Goal: Task Accomplishment & Management: Complete application form

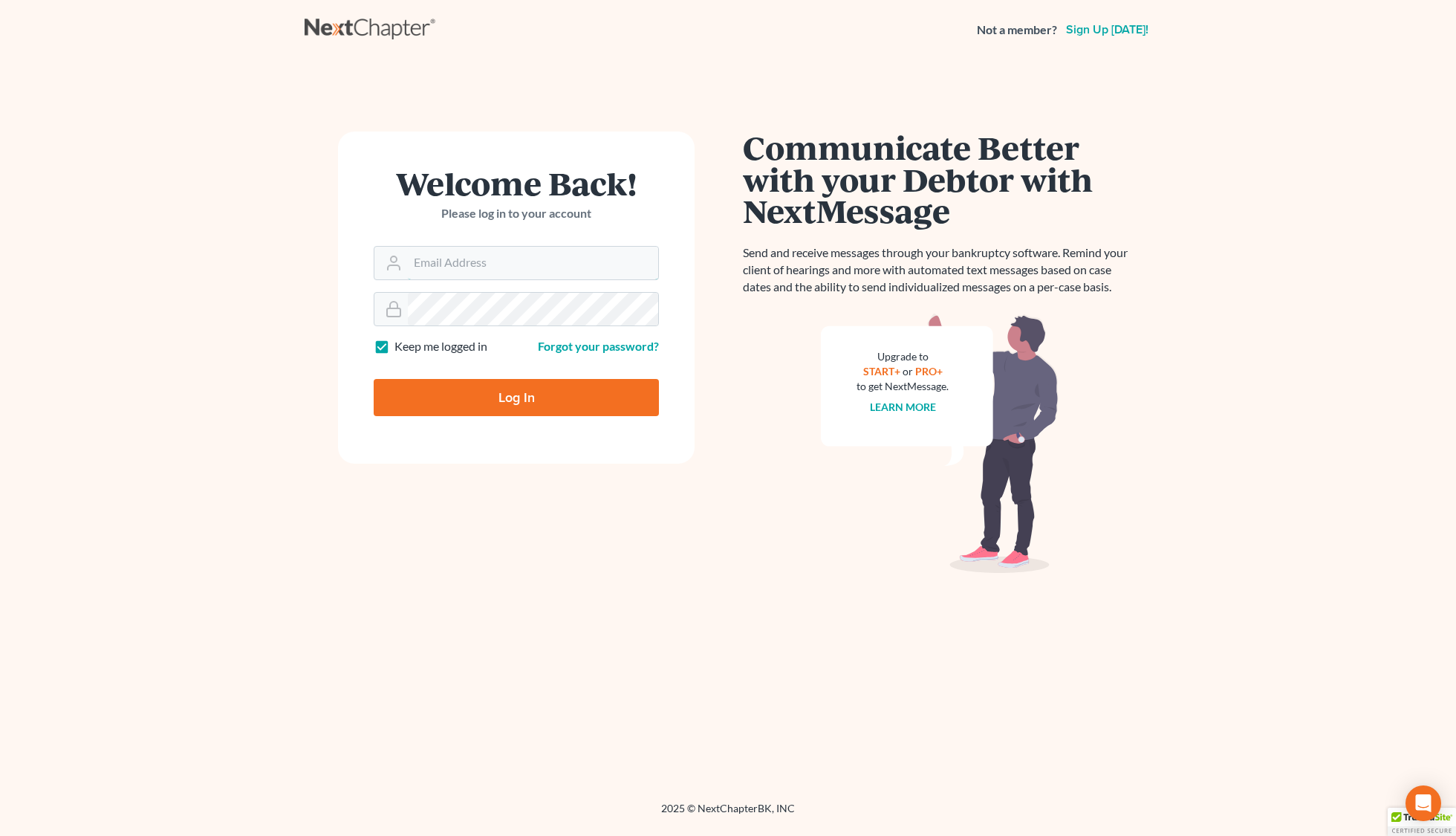
type input "plevalaw@gmail.com"
click at [517, 403] on input "Log In" at bounding box center [516, 397] width 285 height 37
type input "Thinking..."
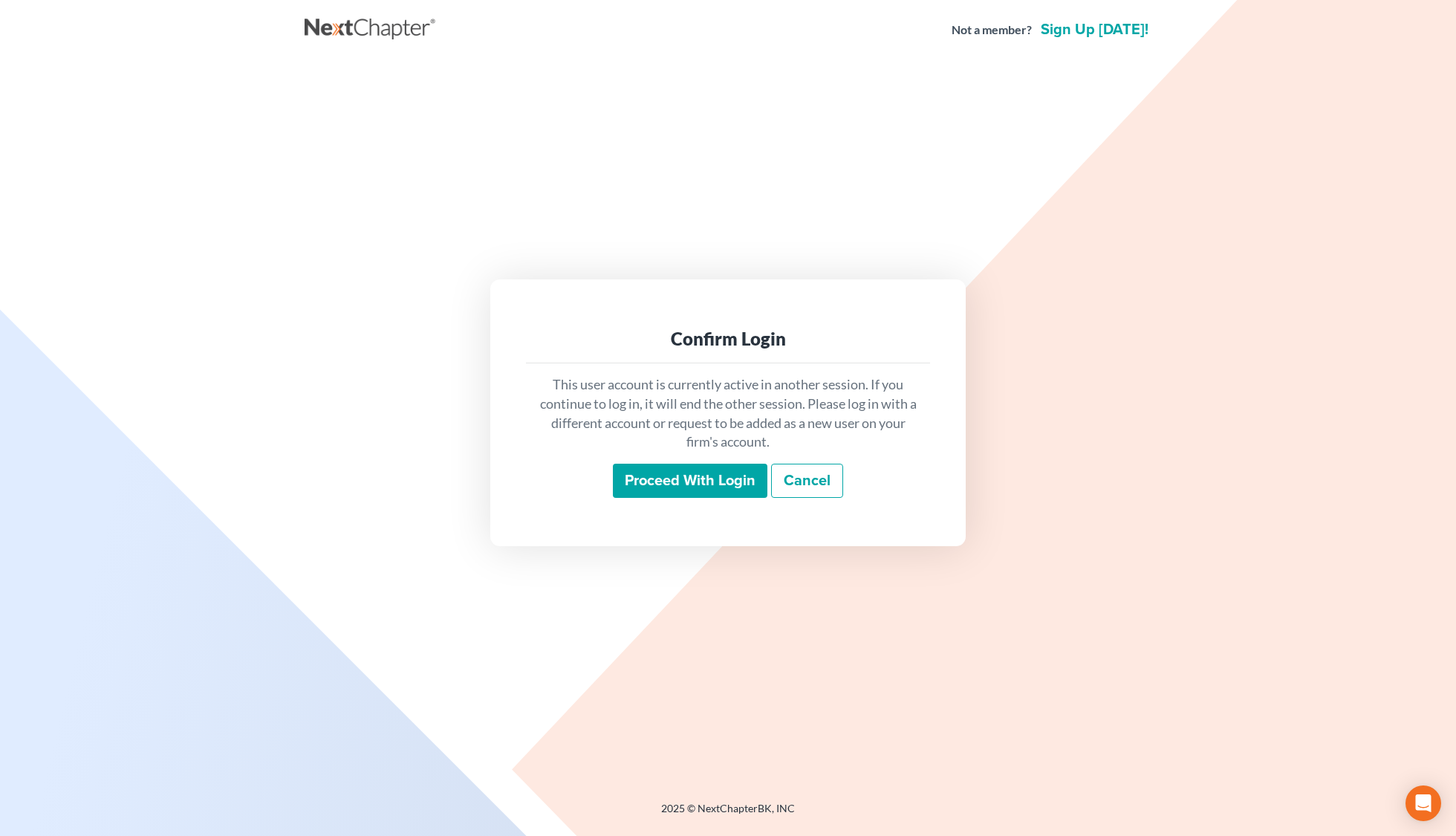
click at [664, 466] on input "Proceed with login" at bounding box center [689, 481] width 154 height 34
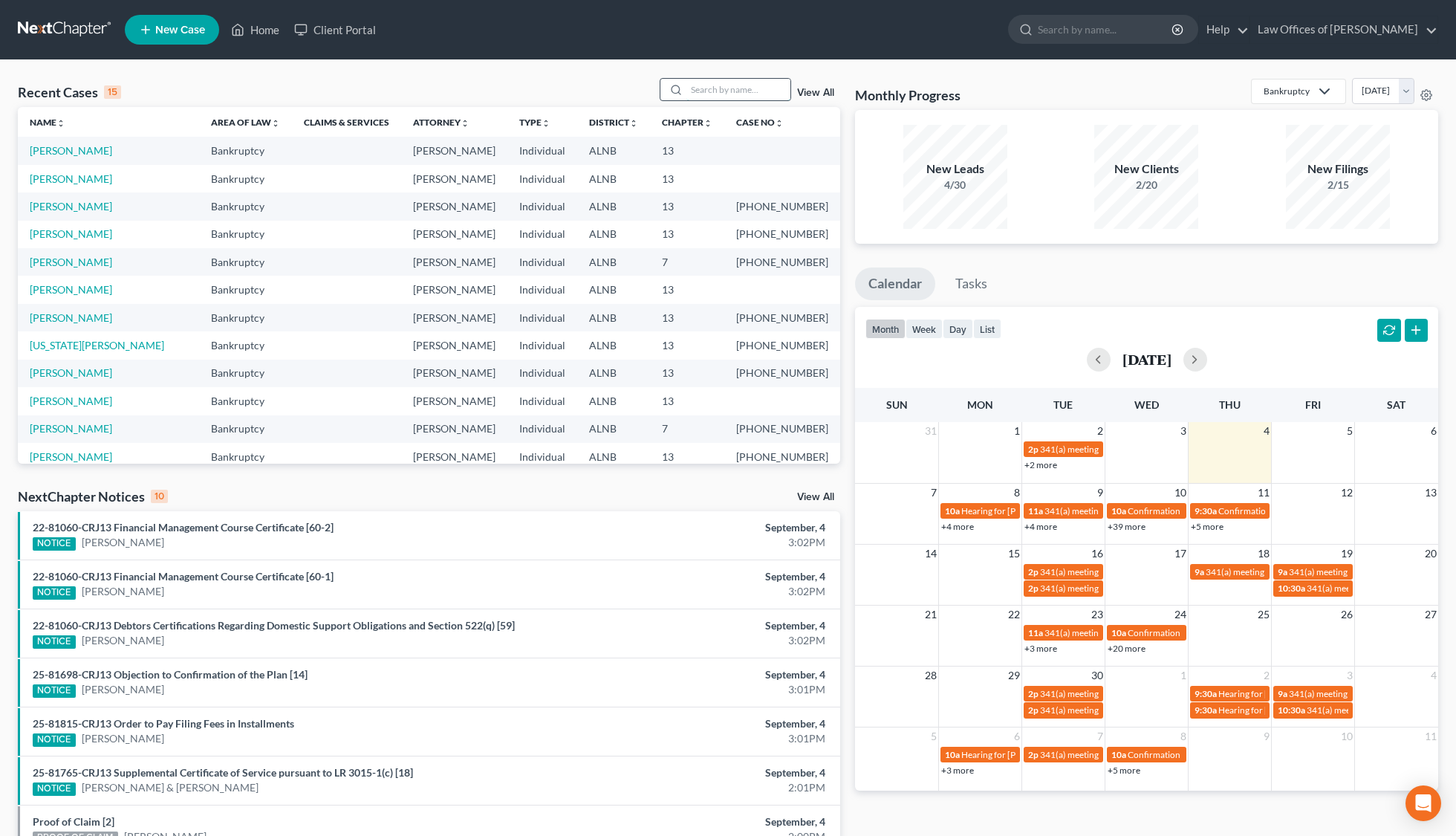
click at [725, 91] on input "search" at bounding box center [738, 89] width 104 height 21
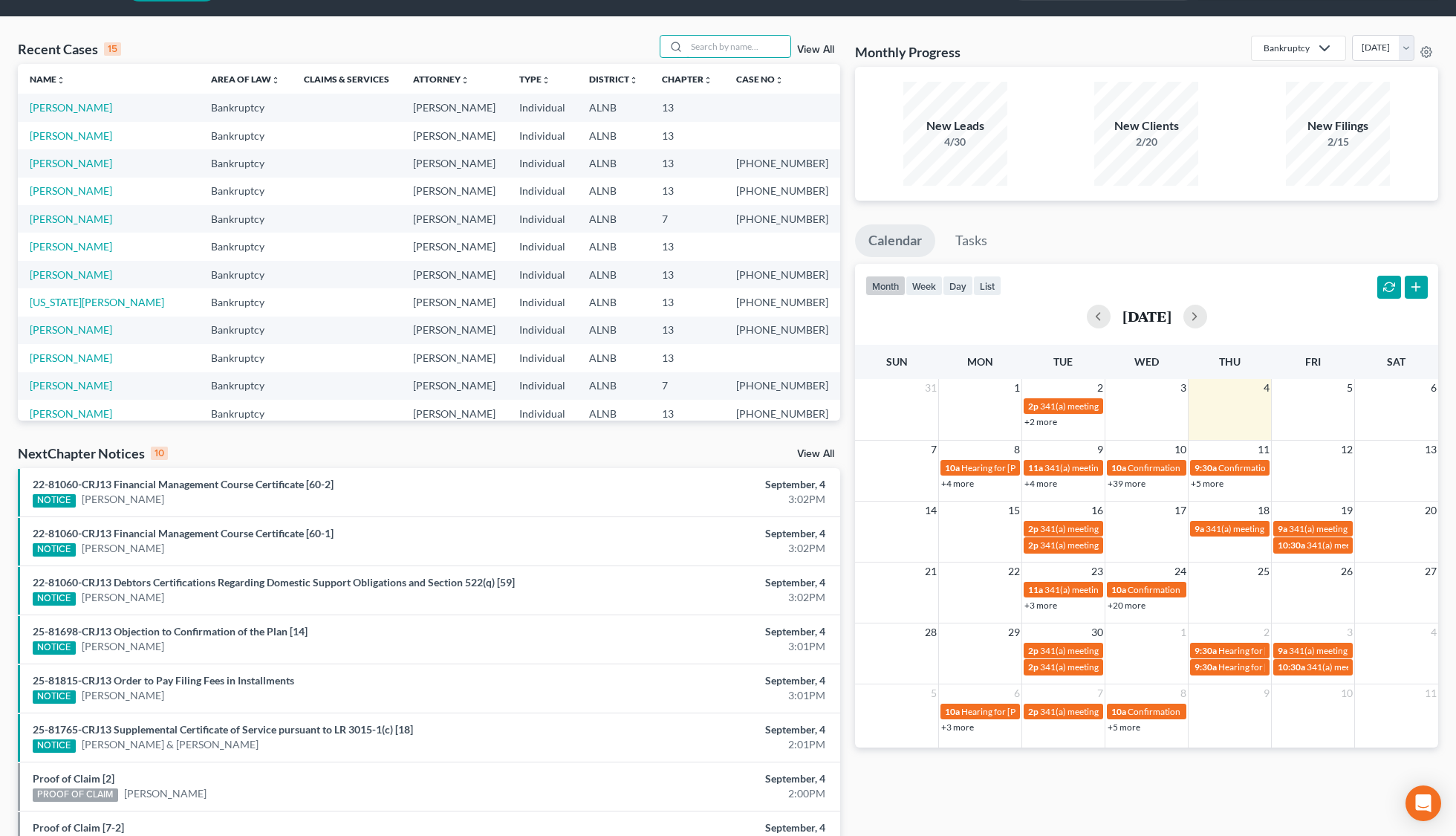
scroll to position [46, 0]
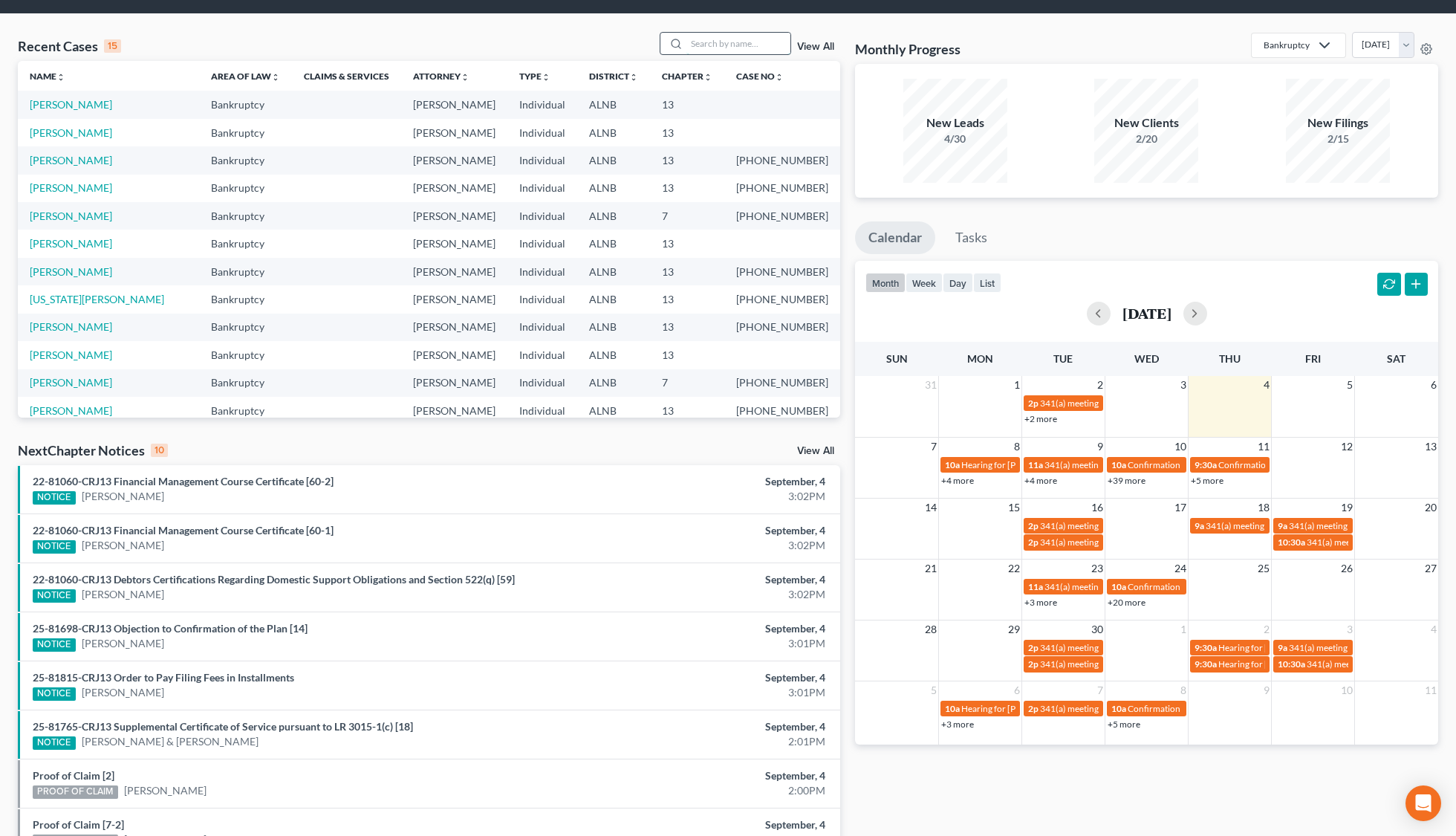
click at [730, 45] on input "search" at bounding box center [738, 43] width 104 height 21
type input "[PERSON_NAME]"
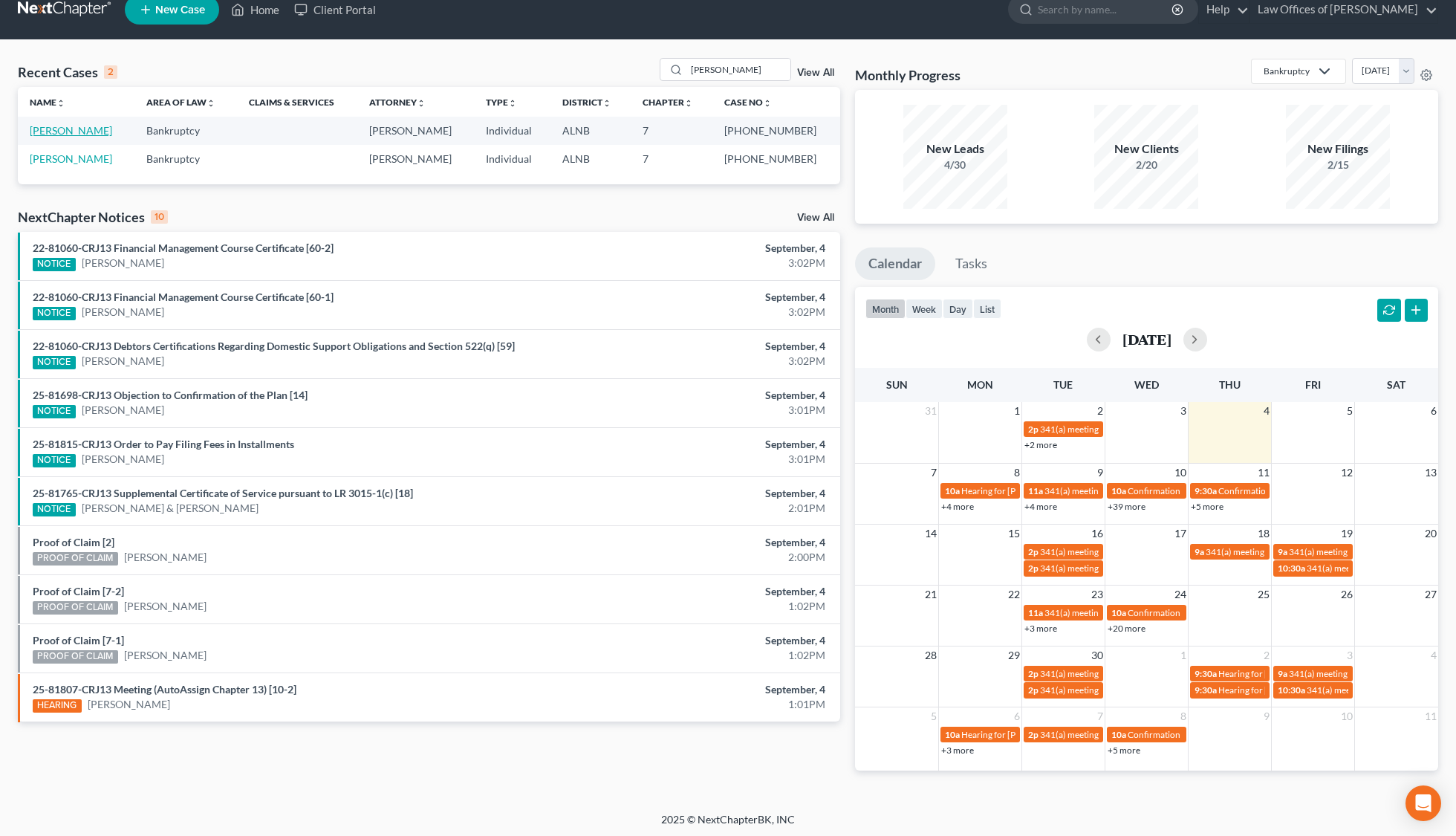
click at [81, 136] on link "[PERSON_NAME]" at bounding box center [71, 130] width 82 height 12
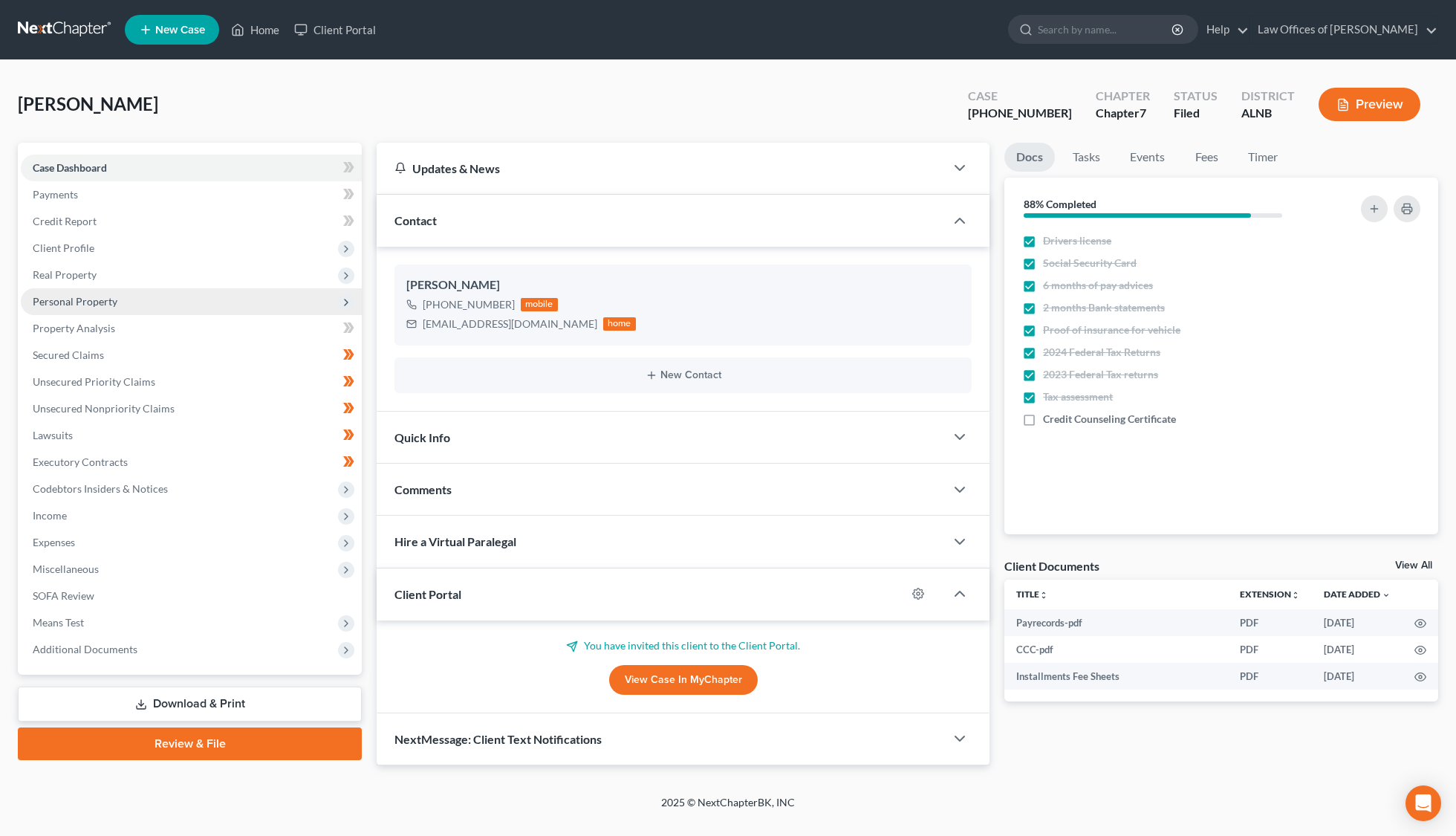
click at [145, 291] on span "Personal Property" at bounding box center [191, 302] width 341 height 27
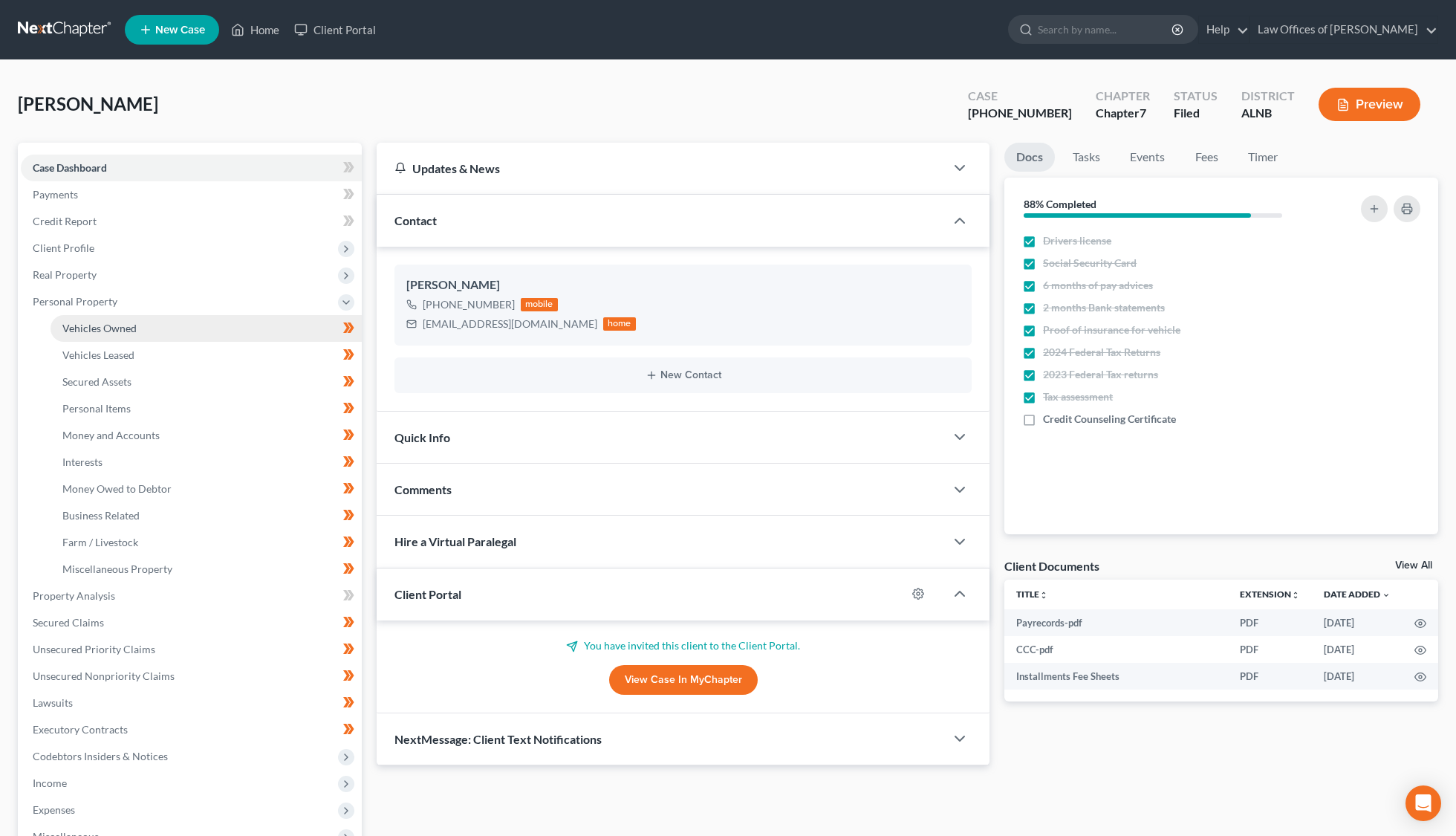
click at [114, 323] on span "Vehicles Owned" at bounding box center [100, 328] width 75 height 12
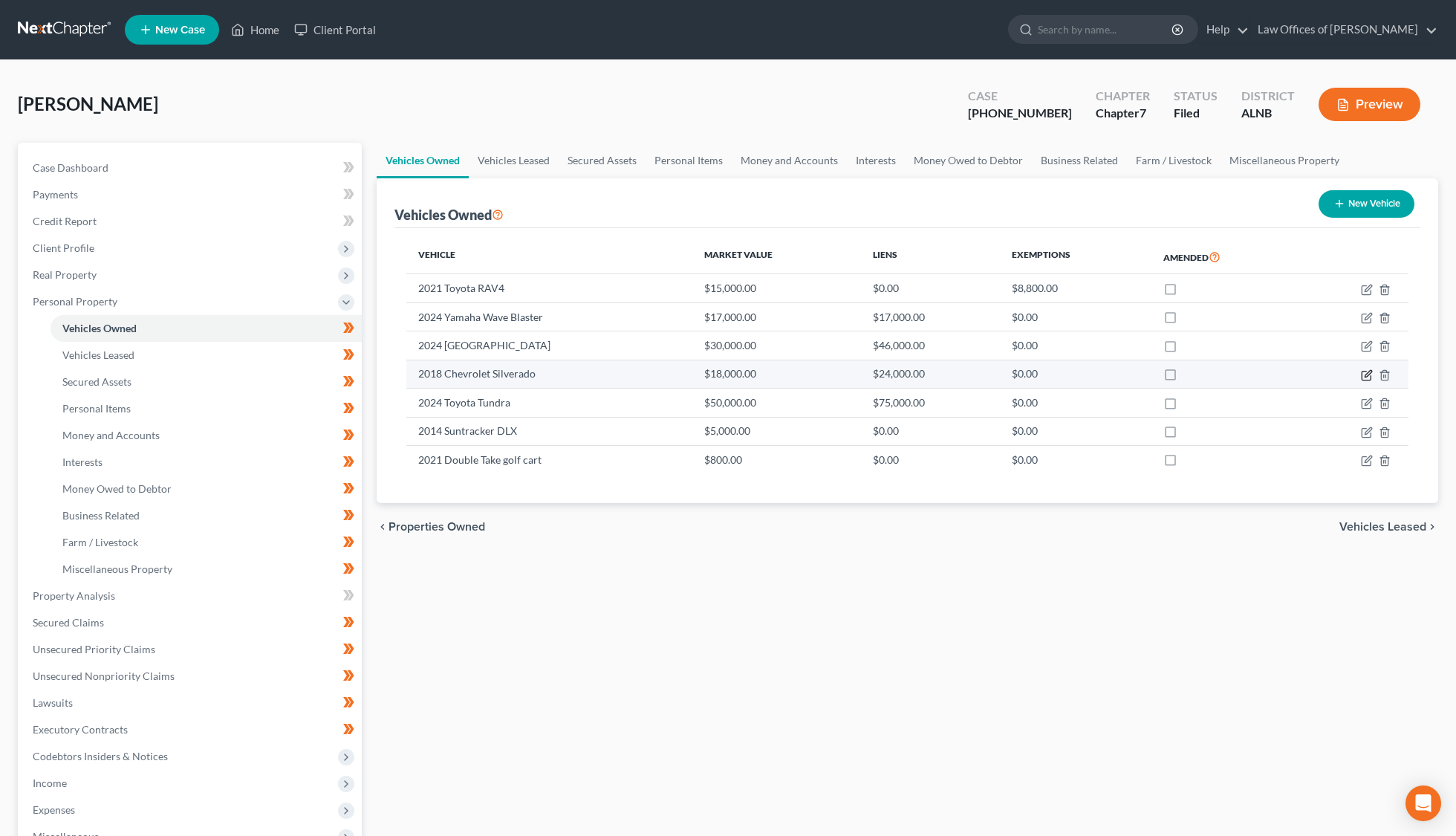
click at [1360, 373] on icon "button" at bounding box center [1366, 375] width 11 height 11
select select "0"
select select "8"
select select "2"
select select "0"
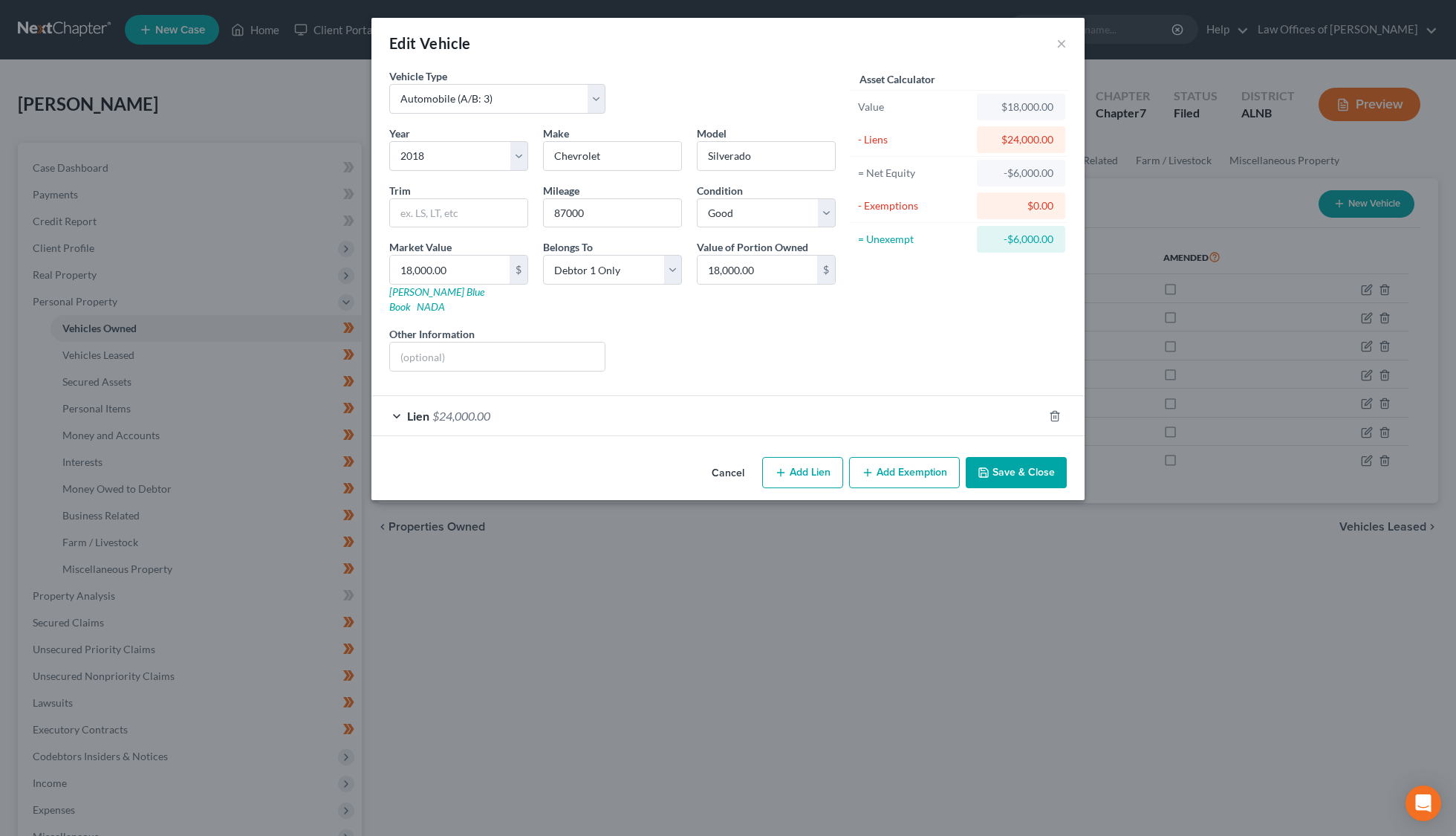
click at [447, 413] on div "Lien $24,000.00" at bounding box center [706, 415] width 671 height 39
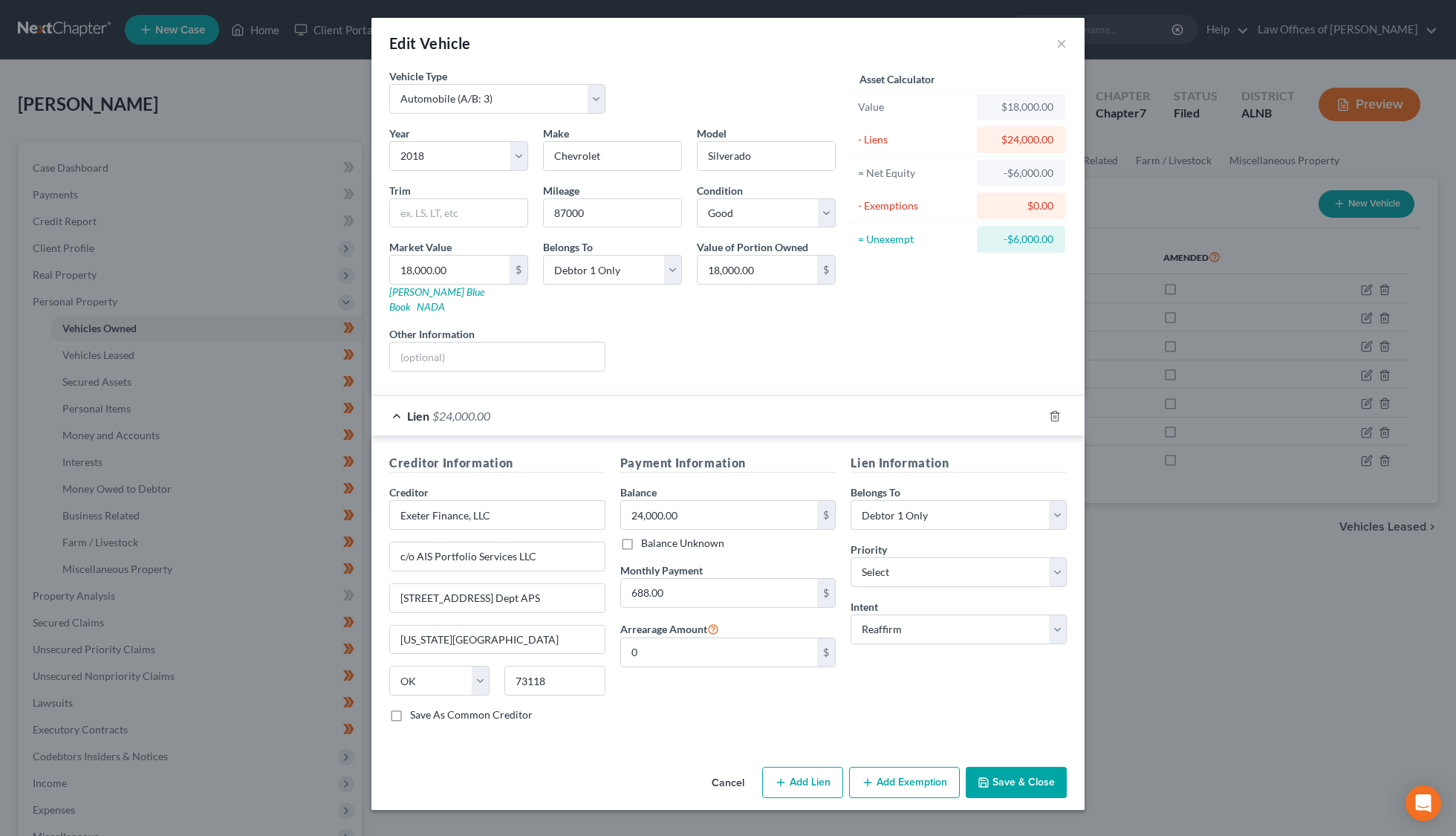
click at [1028, 768] on button "Save & Close" at bounding box center [1017, 782] width 101 height 32
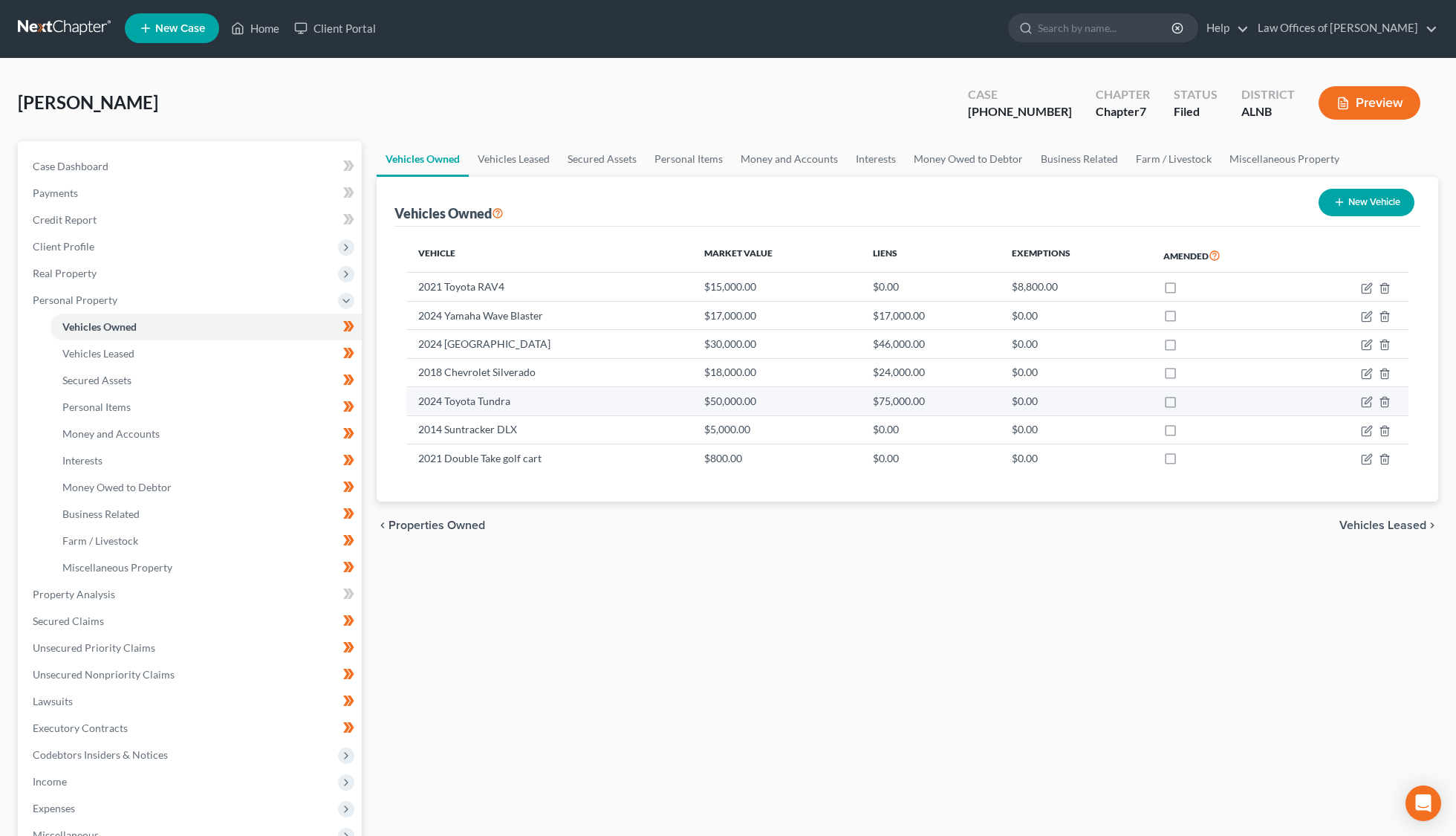
click at [1366, 405] on icon "button" at bounding box center [1366, 401] width 11 height 11
select select "0"
select select "2"
select select "1"
select select "0"
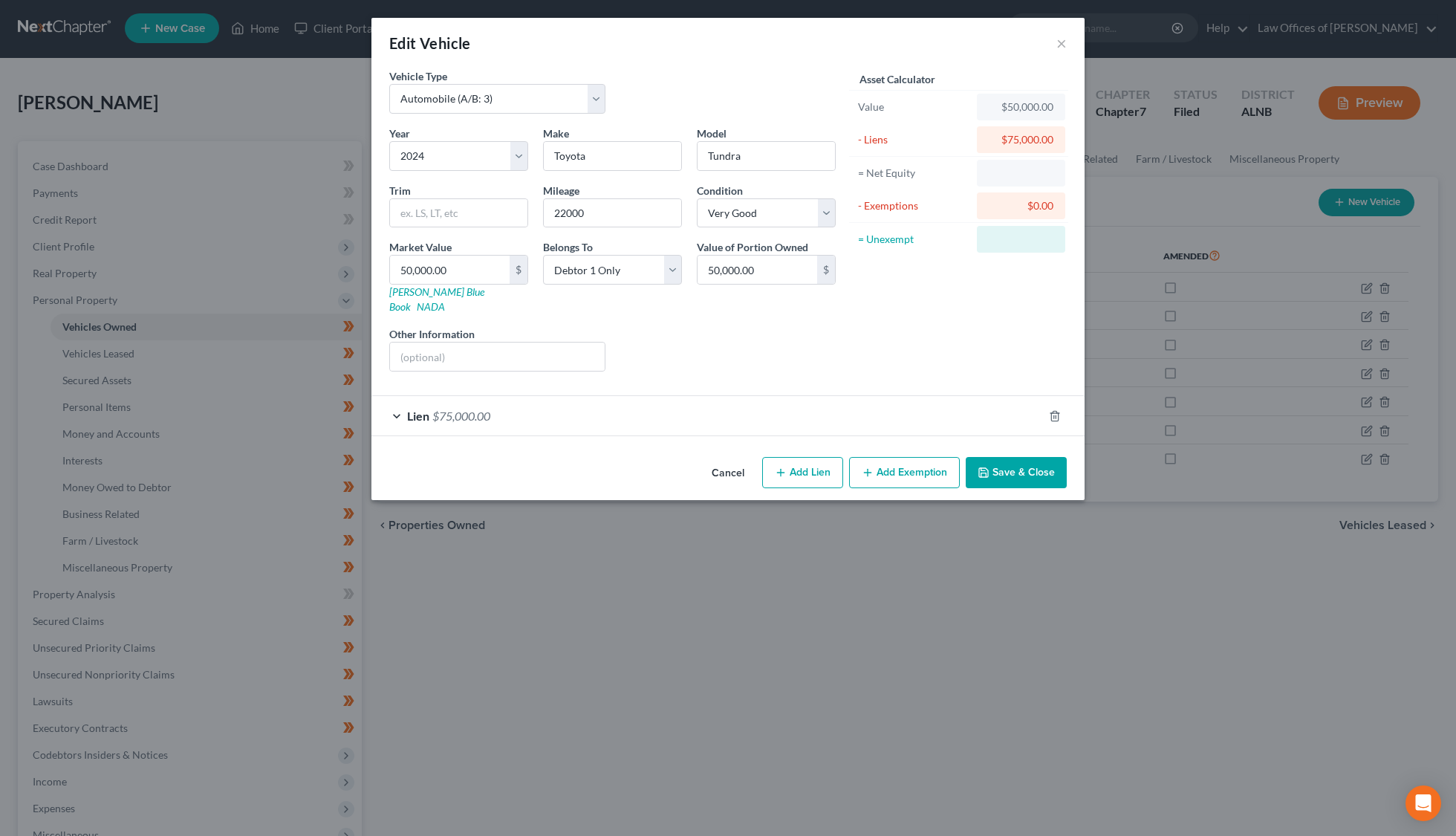
scroll to position [4, 0]
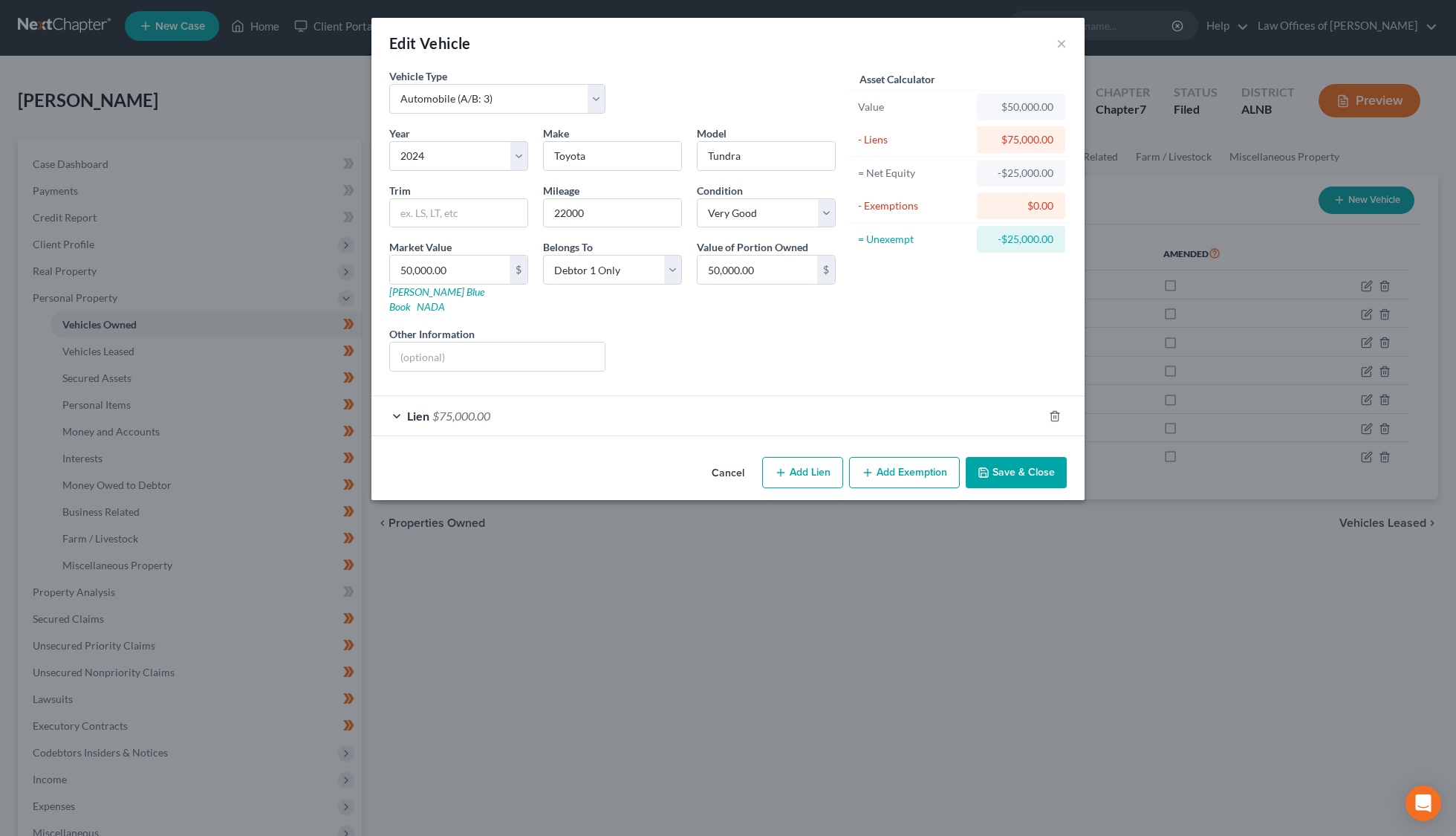
click at [561, 397] on div "Lien $75,000.00" at bounding box center [706, 415] width 671 height 39
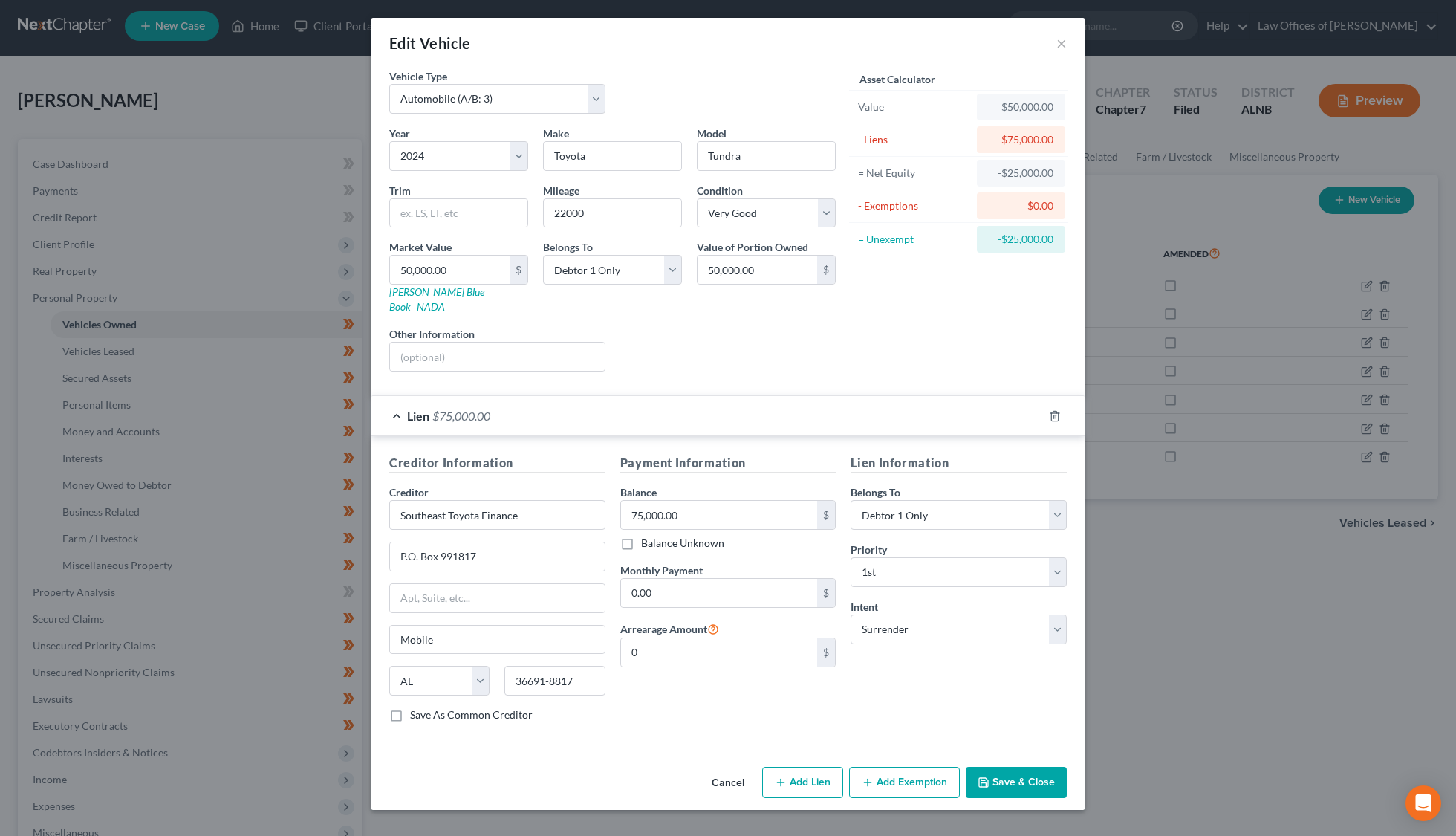
click at [1055, 777] on button "Save & Close" at bounding box center [1017, 782] width 101 height 32
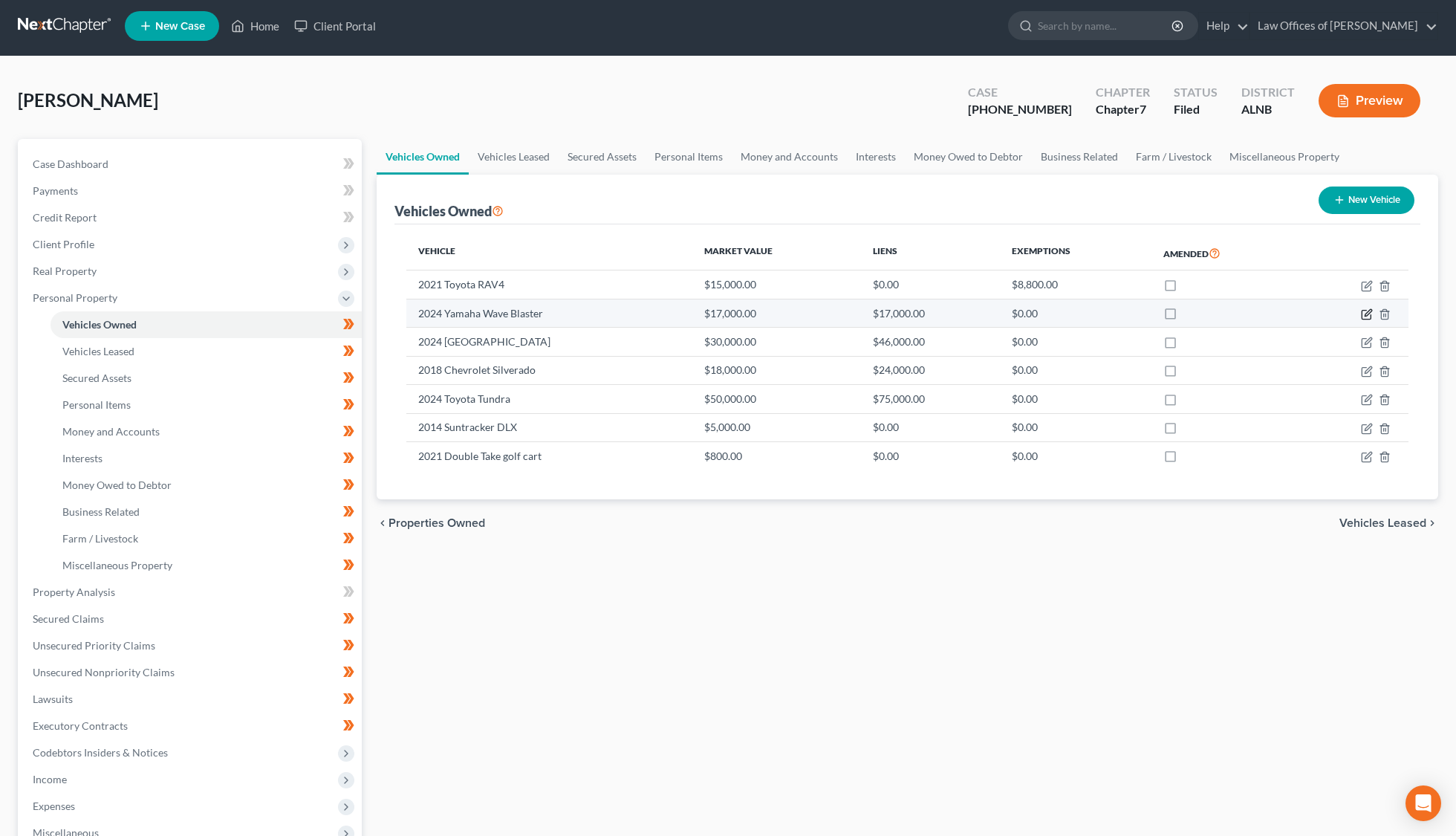
click at [1370, 311] on icon "button" at bounding box center [1366, 314] width 11 height 11
select select "3"
select select "2"
select select "1"
select select "0"
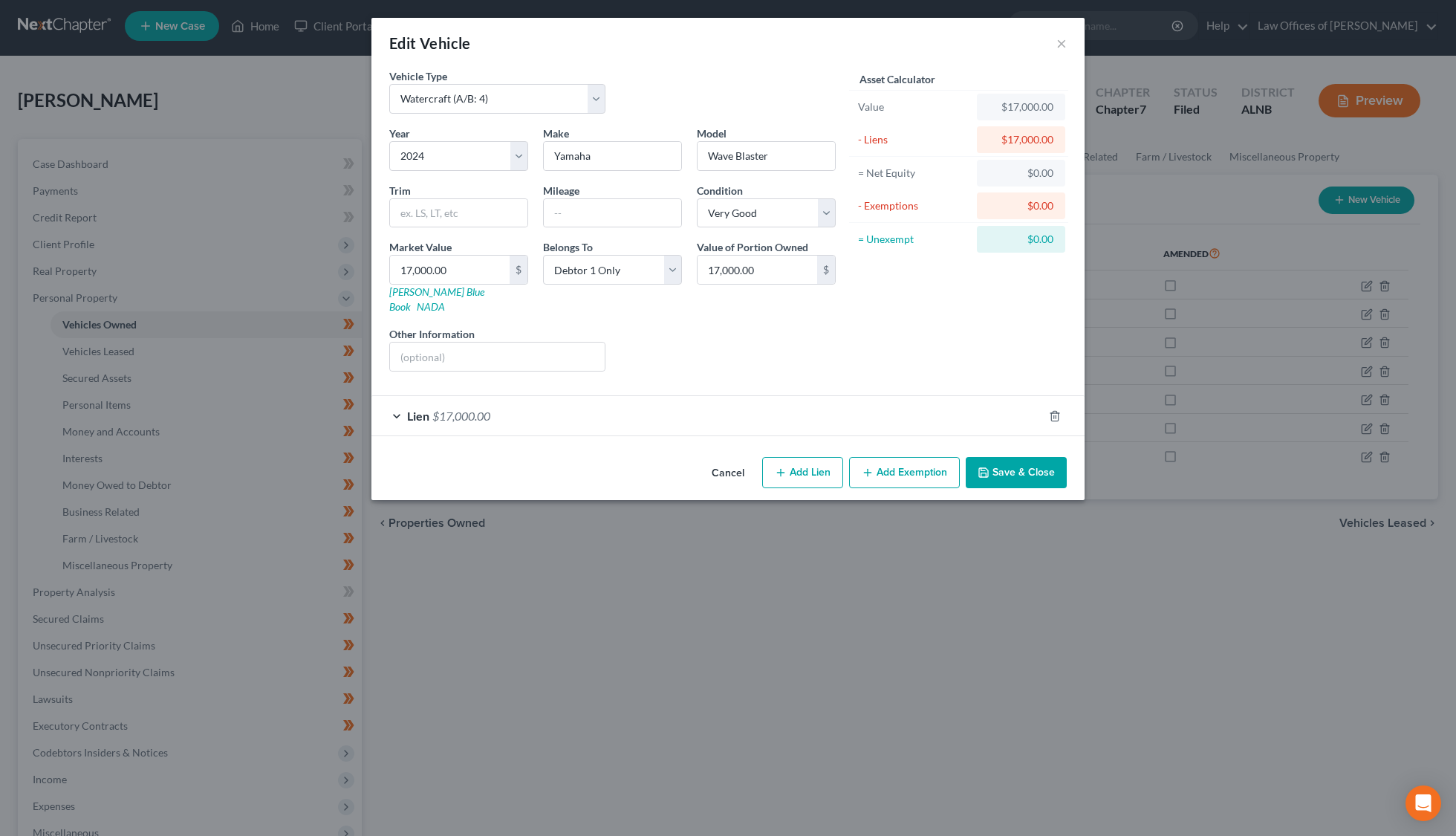
click at [521, 395] on div "Lien $17,000.00" at bounding box center [706, 415] width 671 height 39
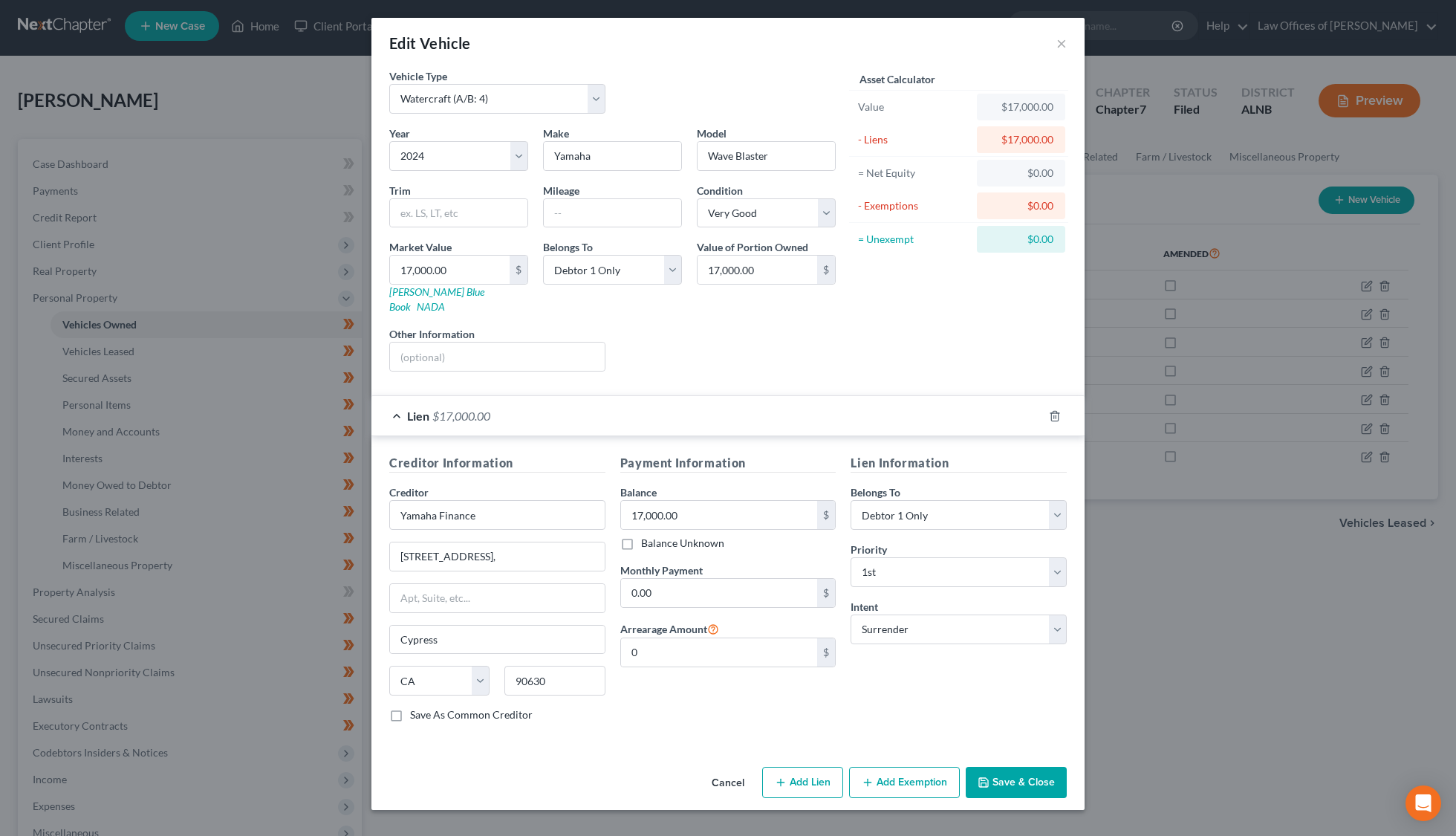
click at [1037, 767] on button "Save & Close" at bounding box center [1017, 782] width 101 height 32
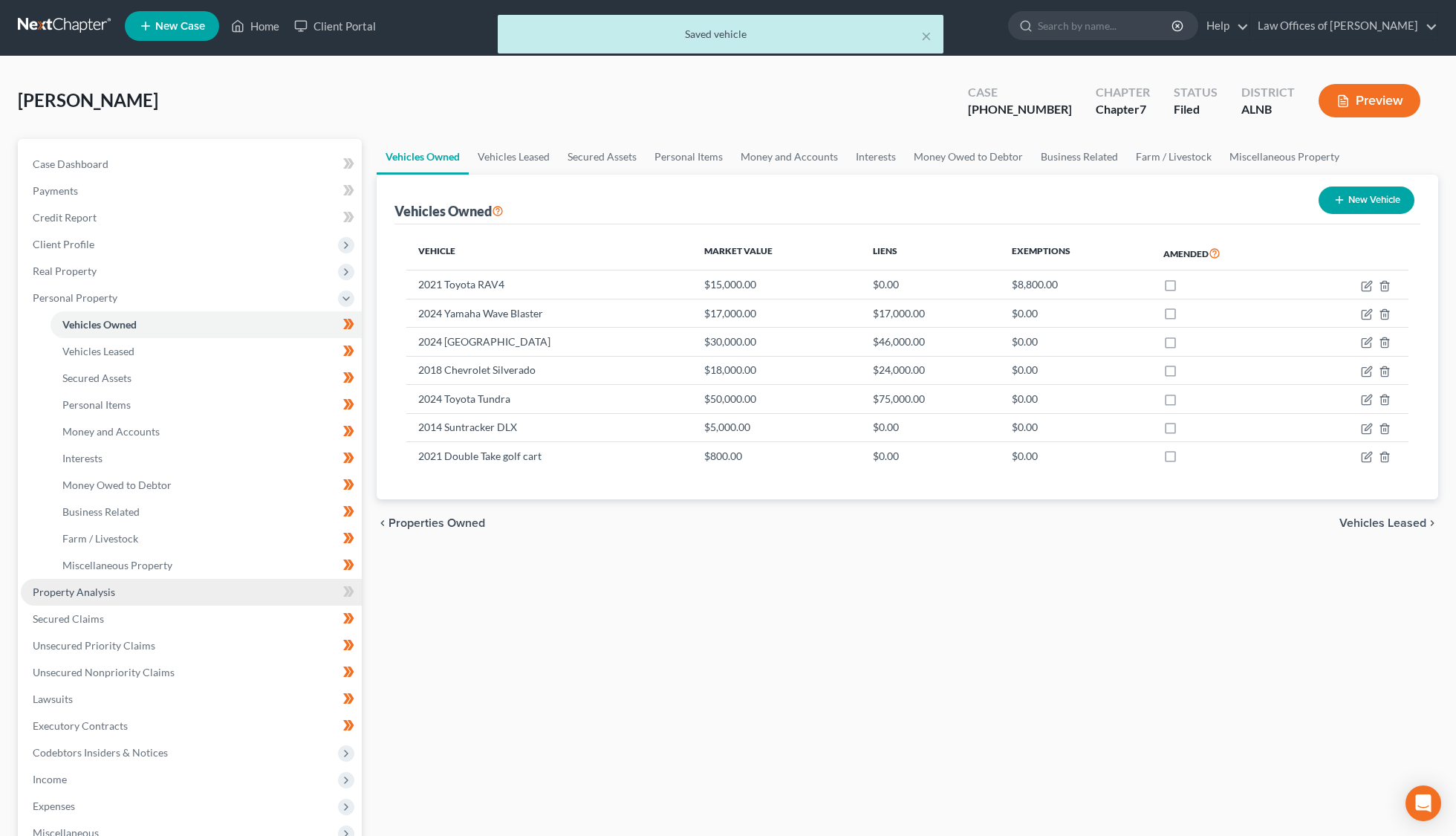
click at [101, 585] on span "Property Analysis" at bounding box center [74, 591] width 82 height 12
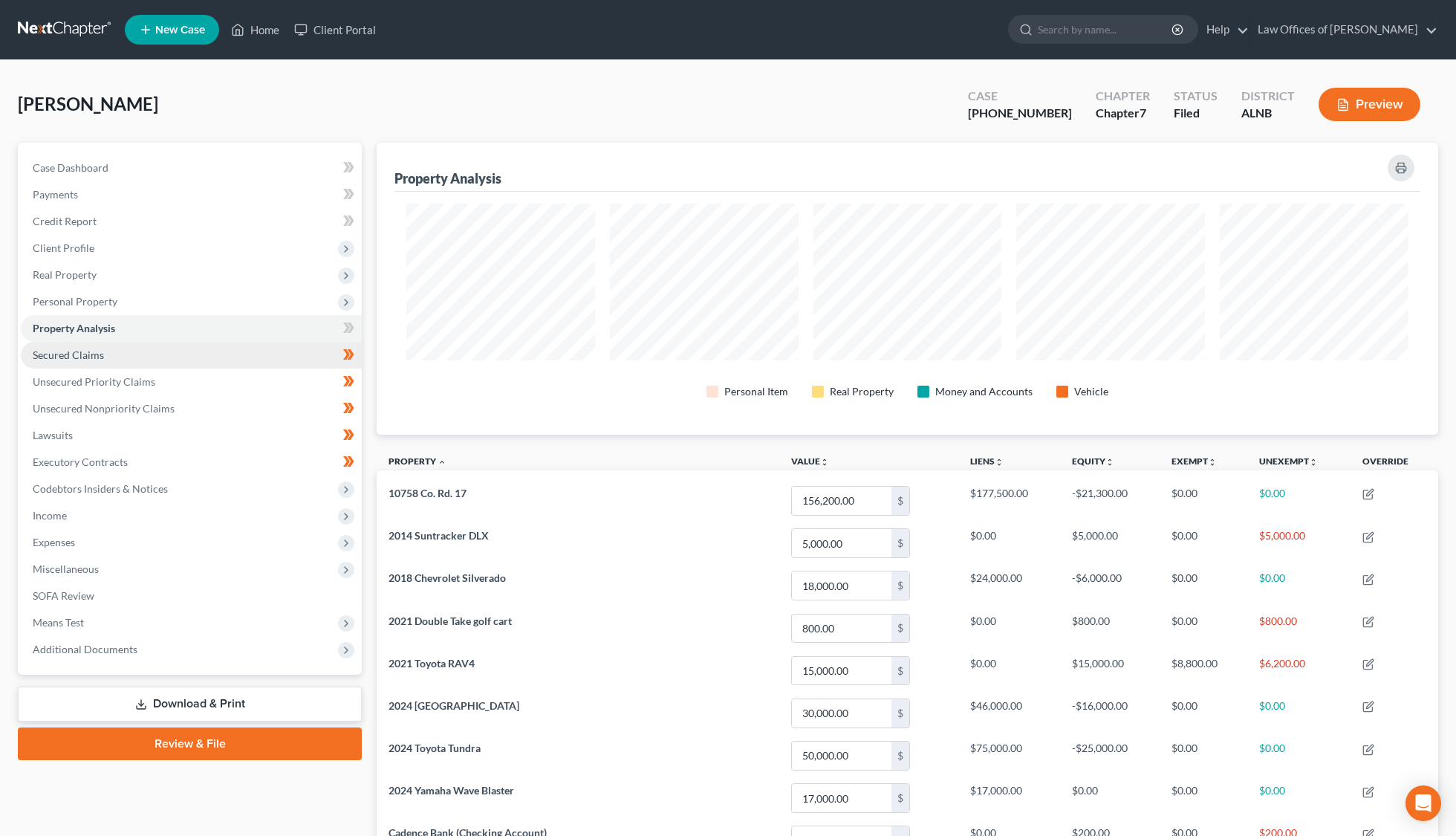
click at [104, 348] on link "Secured Claims" at bounding box center [191, 355] width 341 height 27
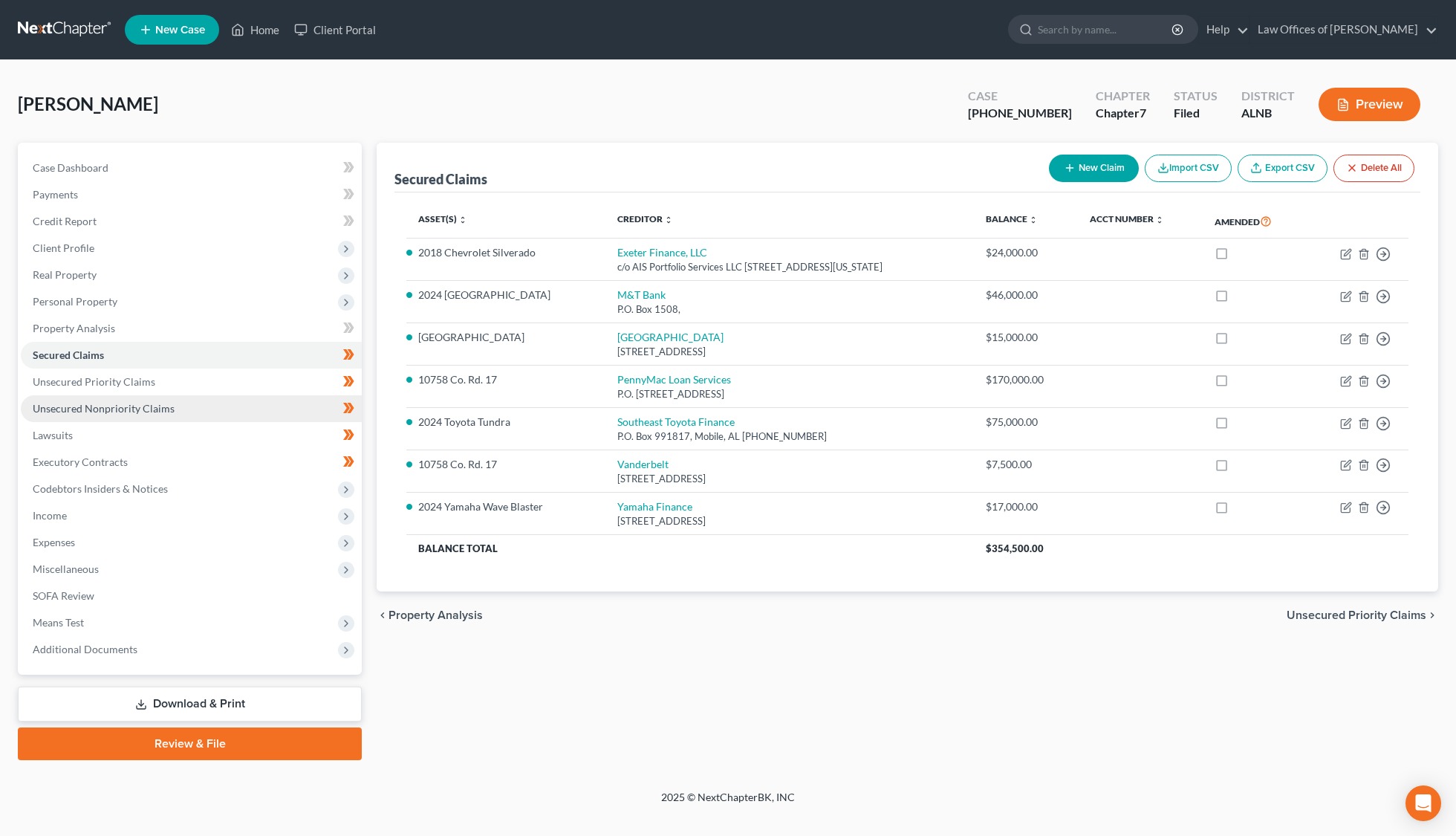
click at [137, 402] on span "Unsecured Nonpriority Claims" at bounding box center [103, 408] width 142 height 12
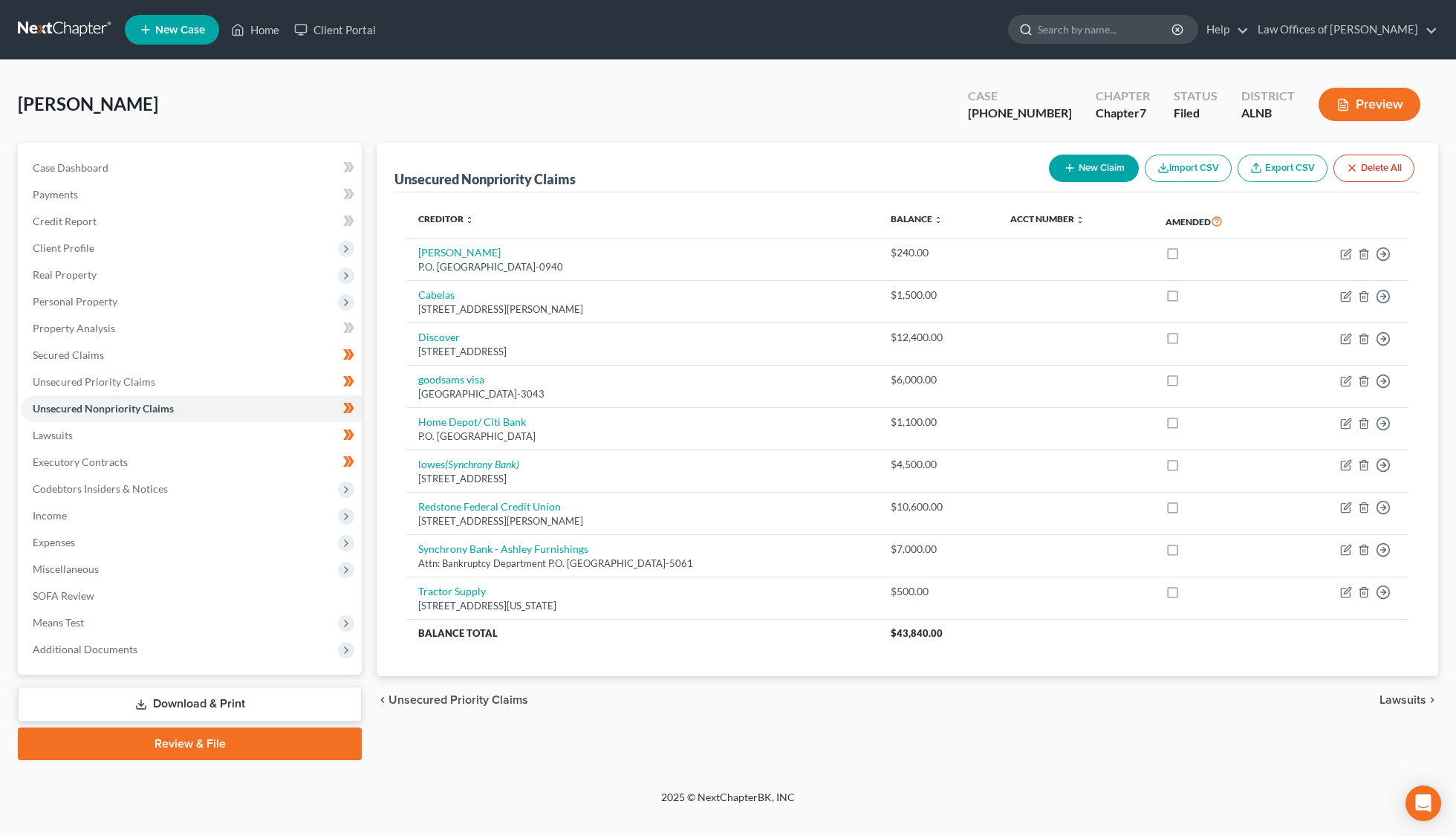
click at [1118, 31] on input "search" at bounding box center [1106, 29] width 136 height 28
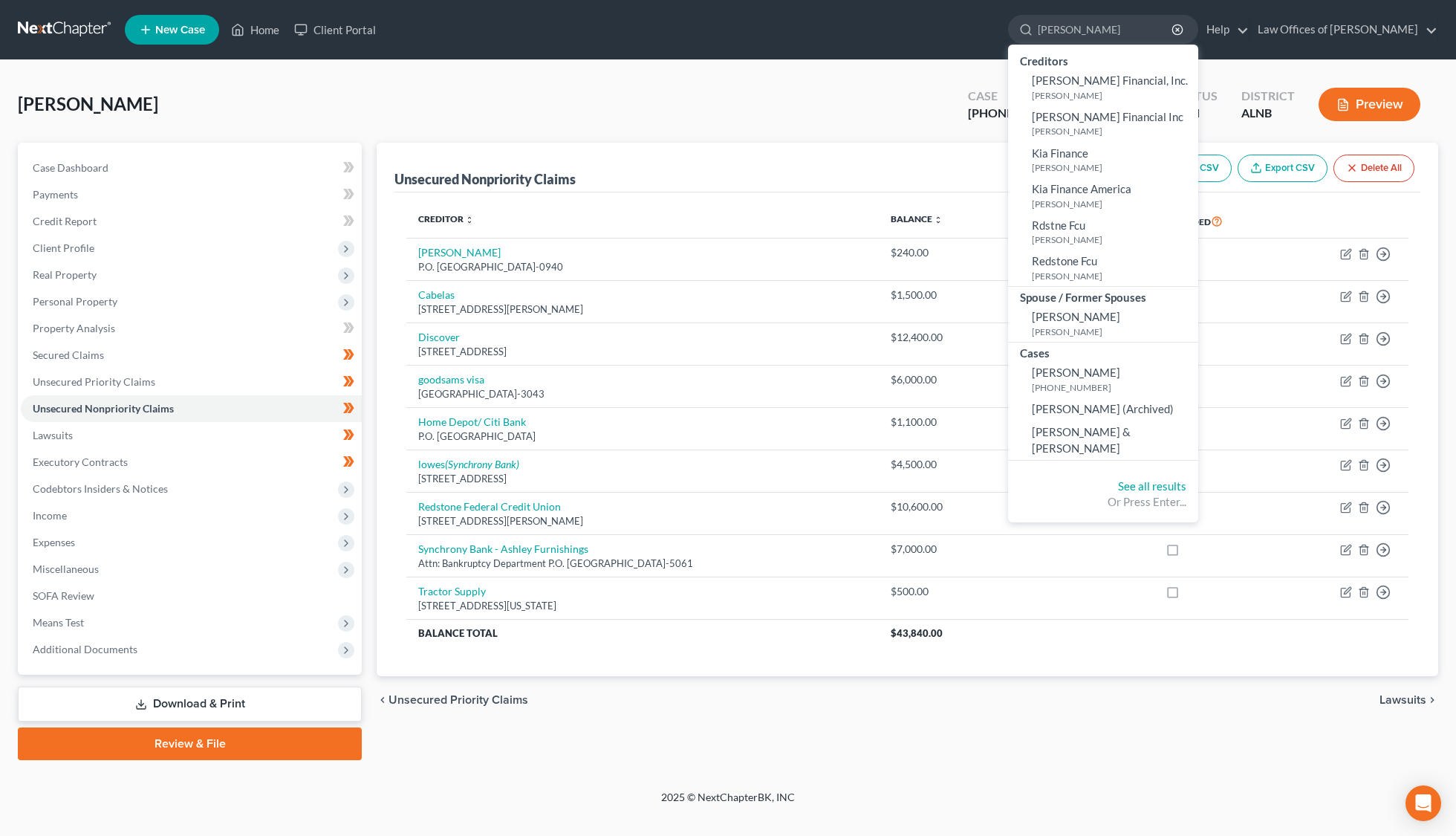
type input "[PERSON_NAME]"
click at [1011, 714] on div "Unsecured Nonpriority Claims New Claim Import CSV Export CSV Delete All Credito…" at bounding box center [907, 451] width 1076 height 618
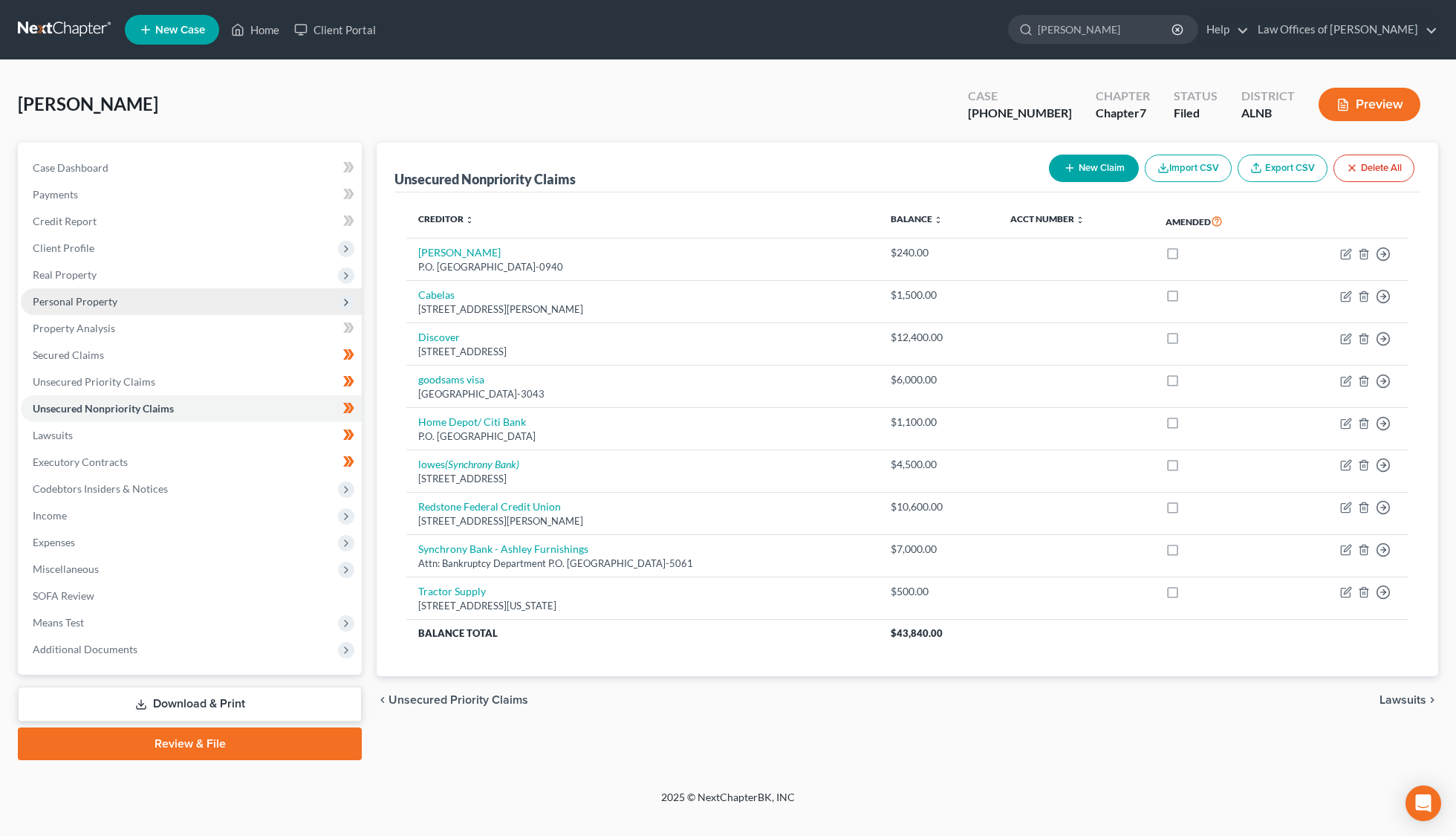
click at [87, 300] on span "Personal Property" at bounding box center [75, 301] width 84 height 12
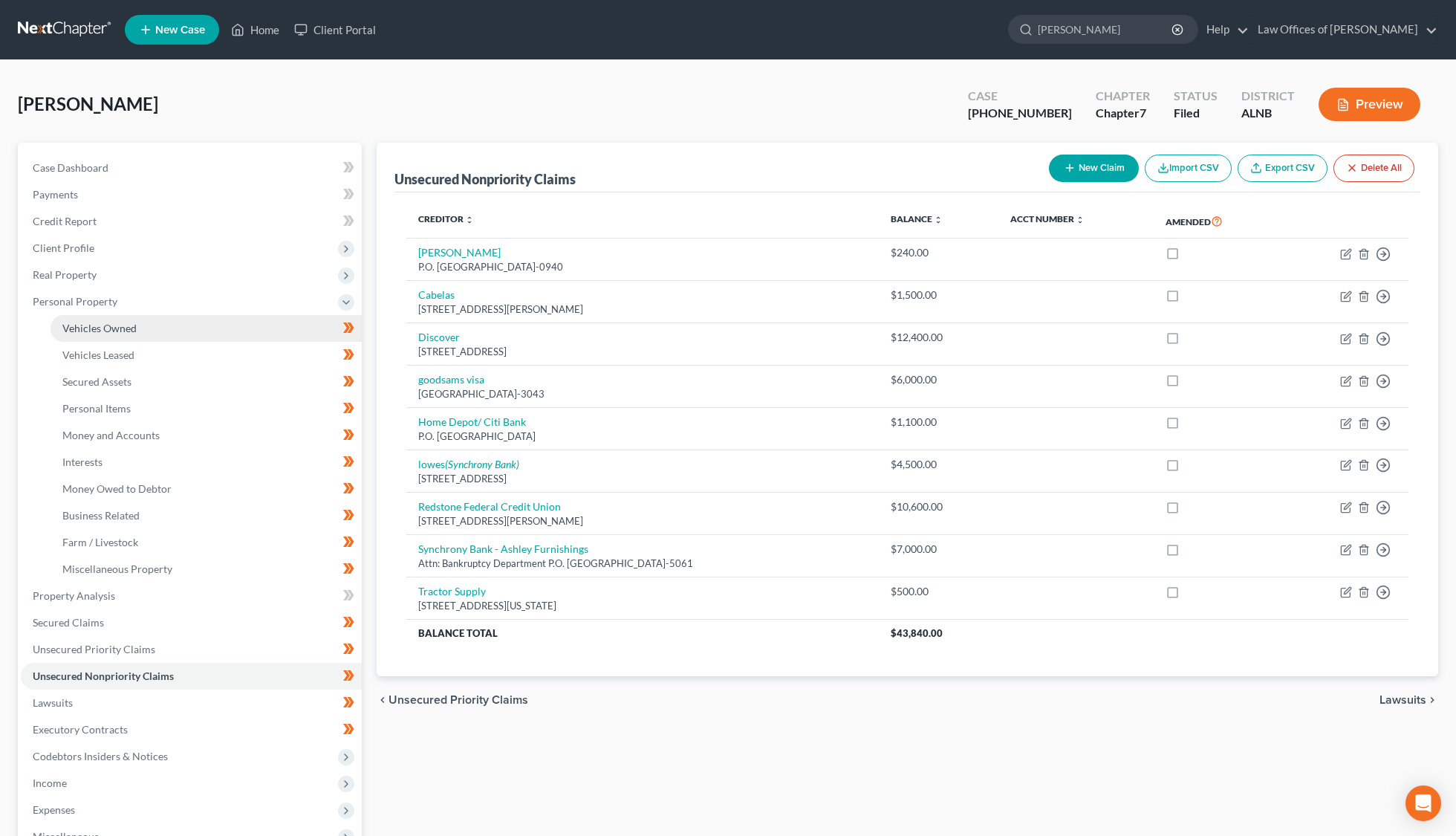
click at [85, 324] on span "Vehicles Owned" at bounding box center [100, 328] width 75 height 12
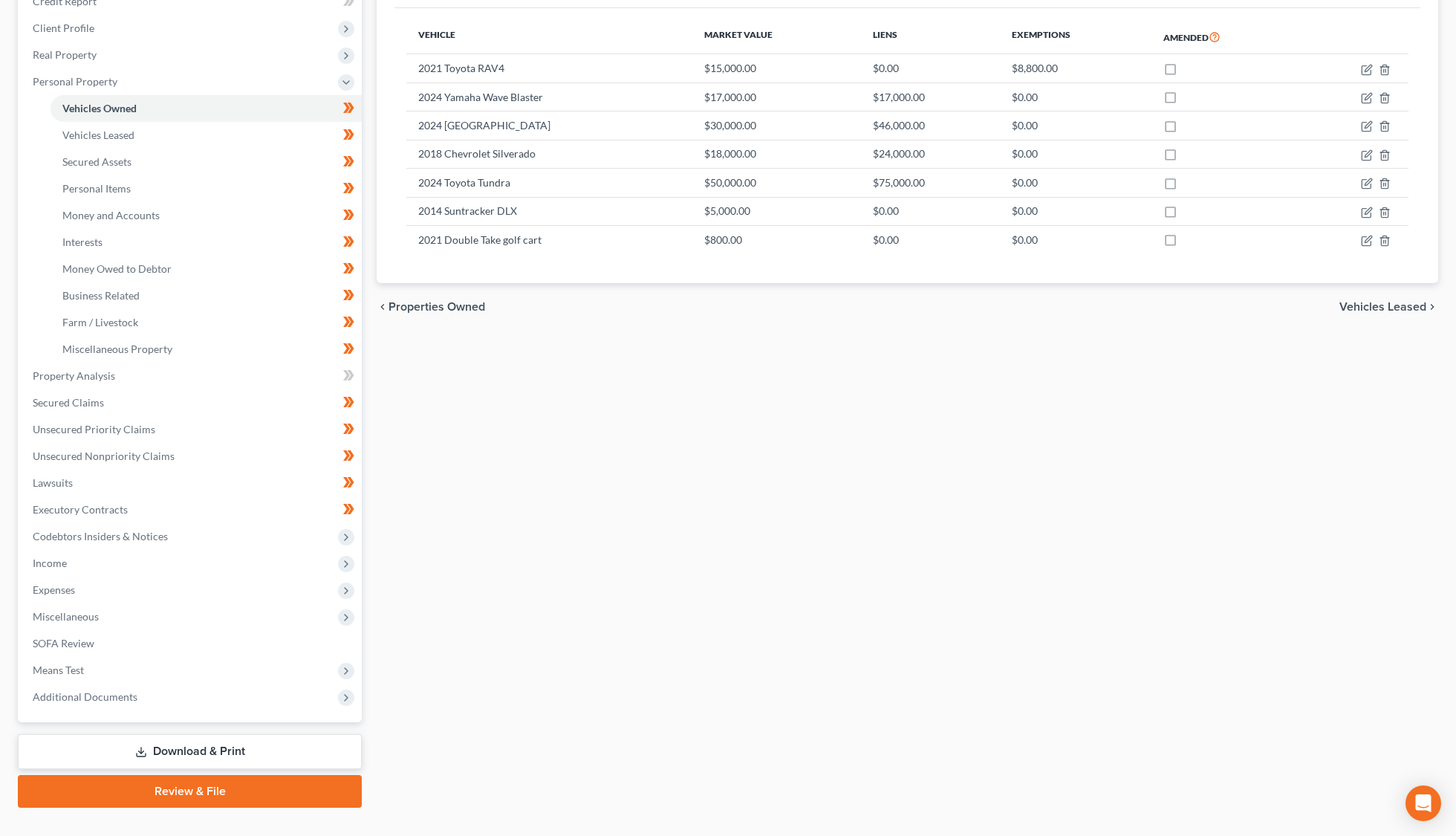
scroll to position [219, 0]
click at [263, 734] on link "Download & Print" at bounding box center [190, 752] width 344 height 34
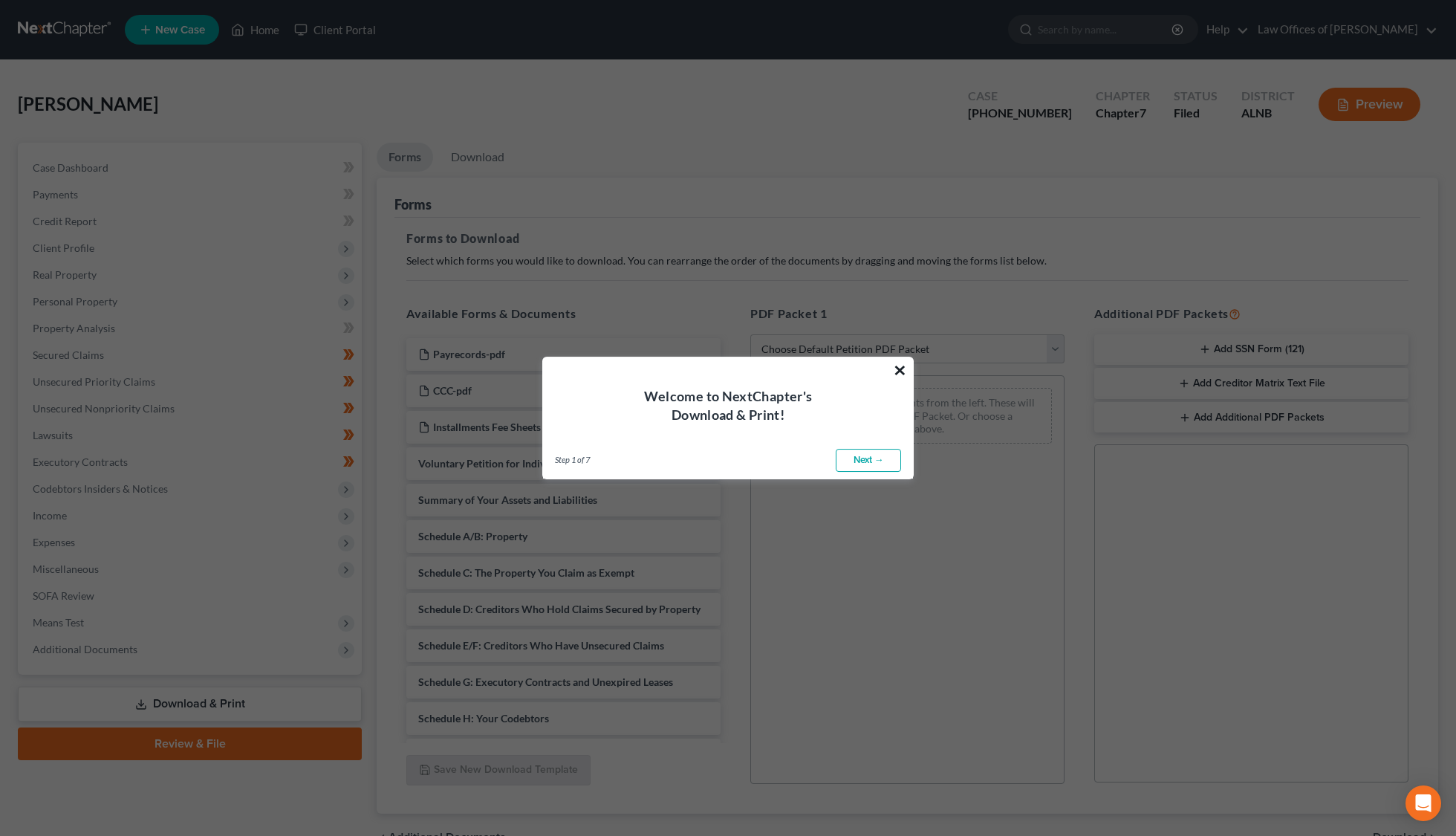
click at [899, 366] on button "×" at bounding box center [899, 370] width 14 height 24
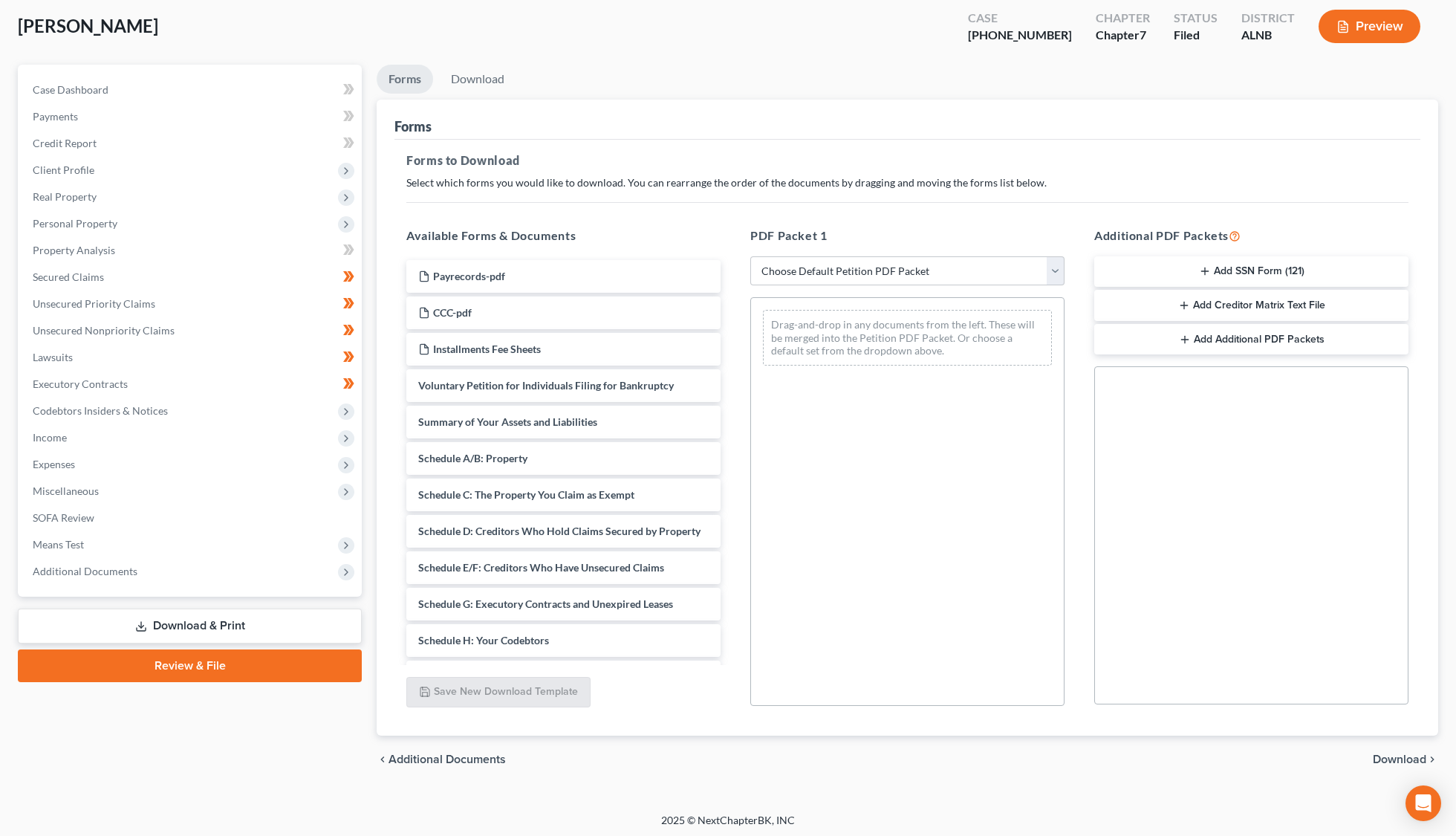
scroll to position [78, 0]
select select "2"
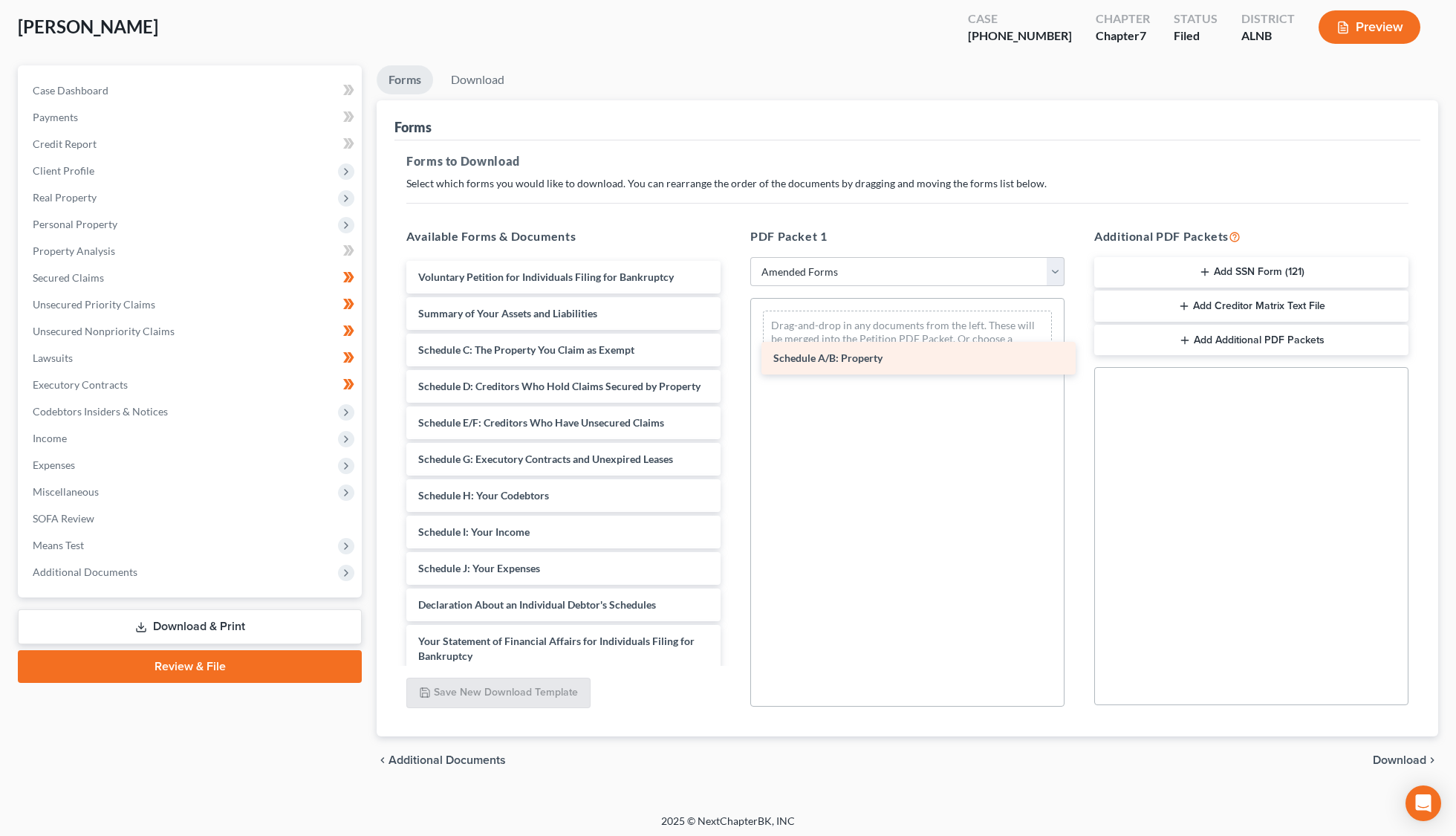
drag, startPoint x: 512, startPoint y: 341, endPoint x: 866, endPoint y: 354, distance: 354.2
click at [732, 354] on div "Schedule A/B: Property Voluntary Petition for Individuals Filing for Bankruptcy…" at bounding box center [563, 590] width 338 height 660
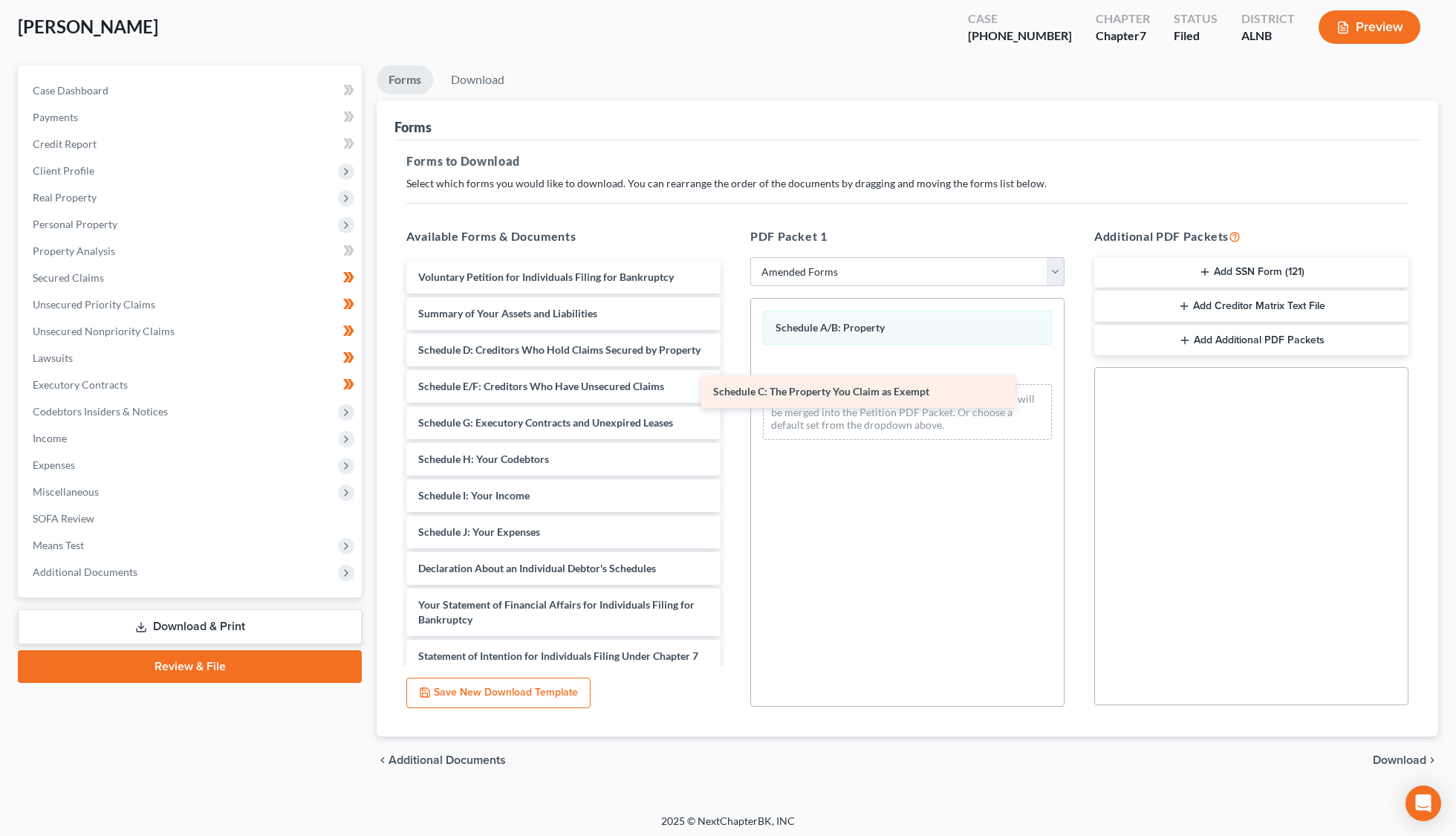
drag, startPoint x: 485, startPoint y: 333, endPoint x: 780, endPoint y: 380, distance: 298.7
click at [732, 380] on div "Schedule C: The Property You Claim as Exempt Voluntary Petition for Individuals…" at bounding box center [563, 572] width 338 height 623
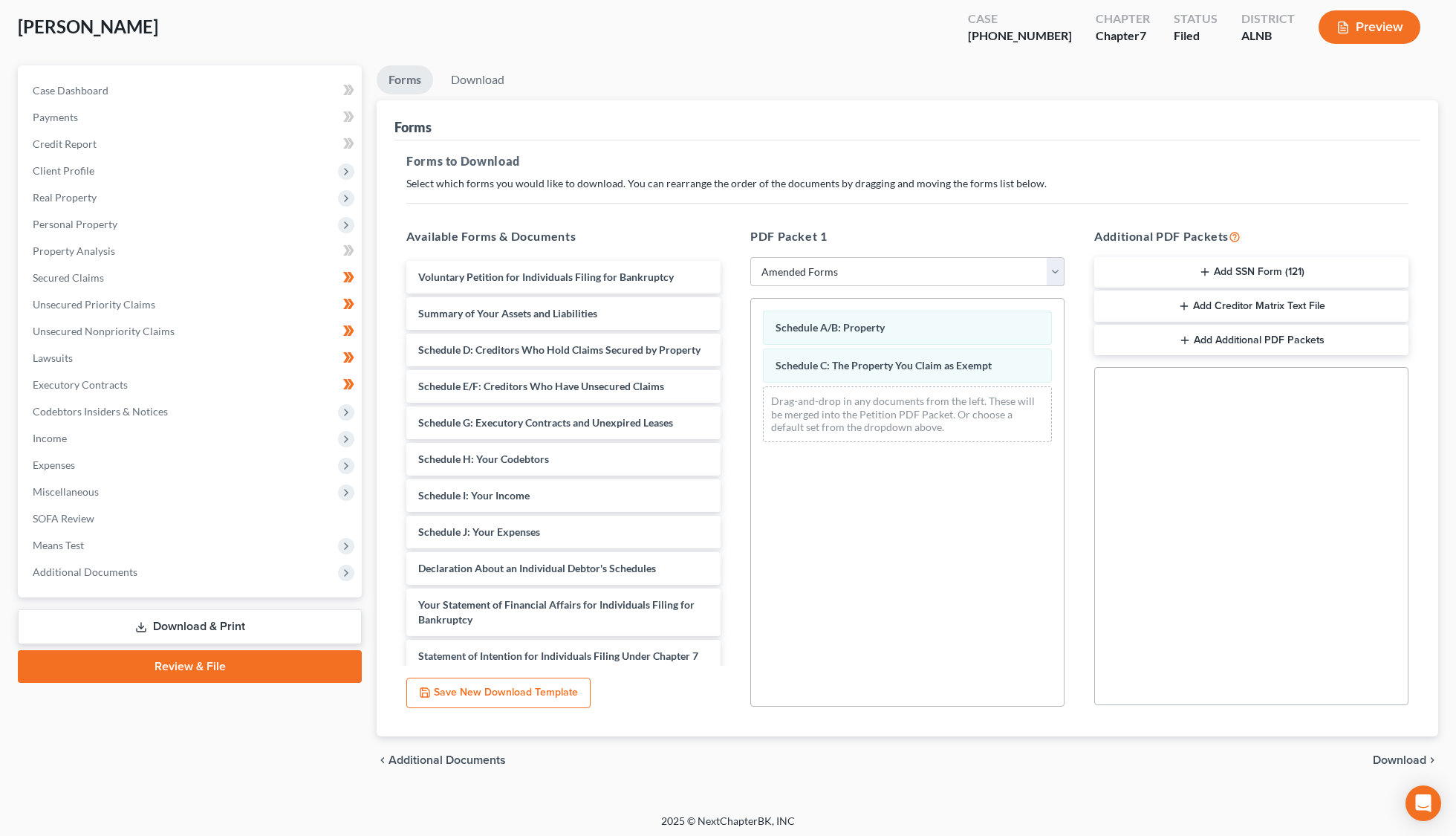
click at [1414, 754] on span "Download" at bounding box center [1400, 759] width 54 height 11
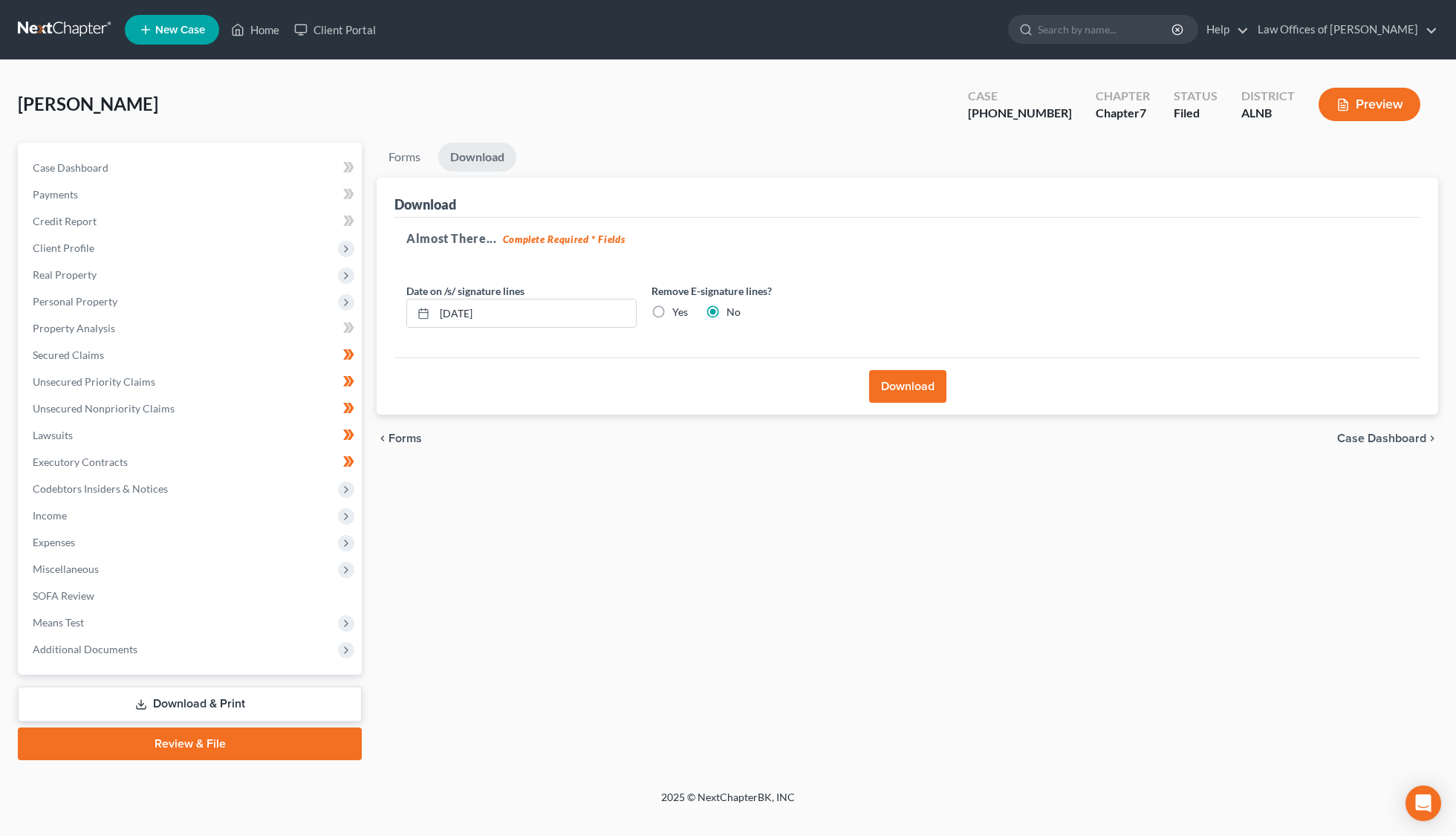
click at [884, 383] on button "Download" at bounding box center [907, 386] width 78 height 33
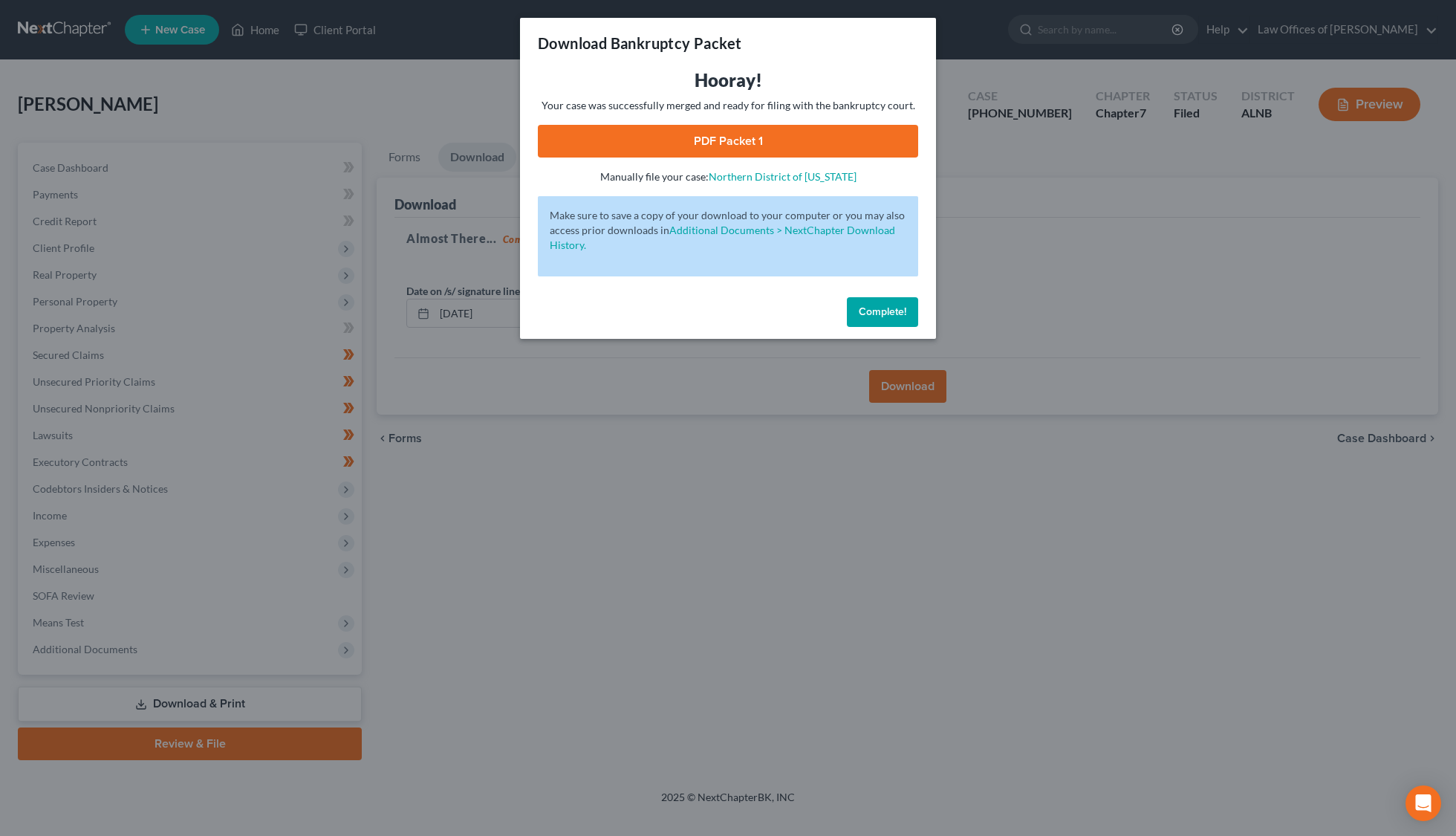
click at [842, 147] on link "PDF Packet 1" at bounding box center [728, 141] width 380 height 33
drag, startPoint x: 860, startPoint y: 301, endPoint x: 697, endPoint y: 366, distance: 175.5
click at [860, 305] on span "Complete!" at bounding box center [883, 311] width 48 height 12
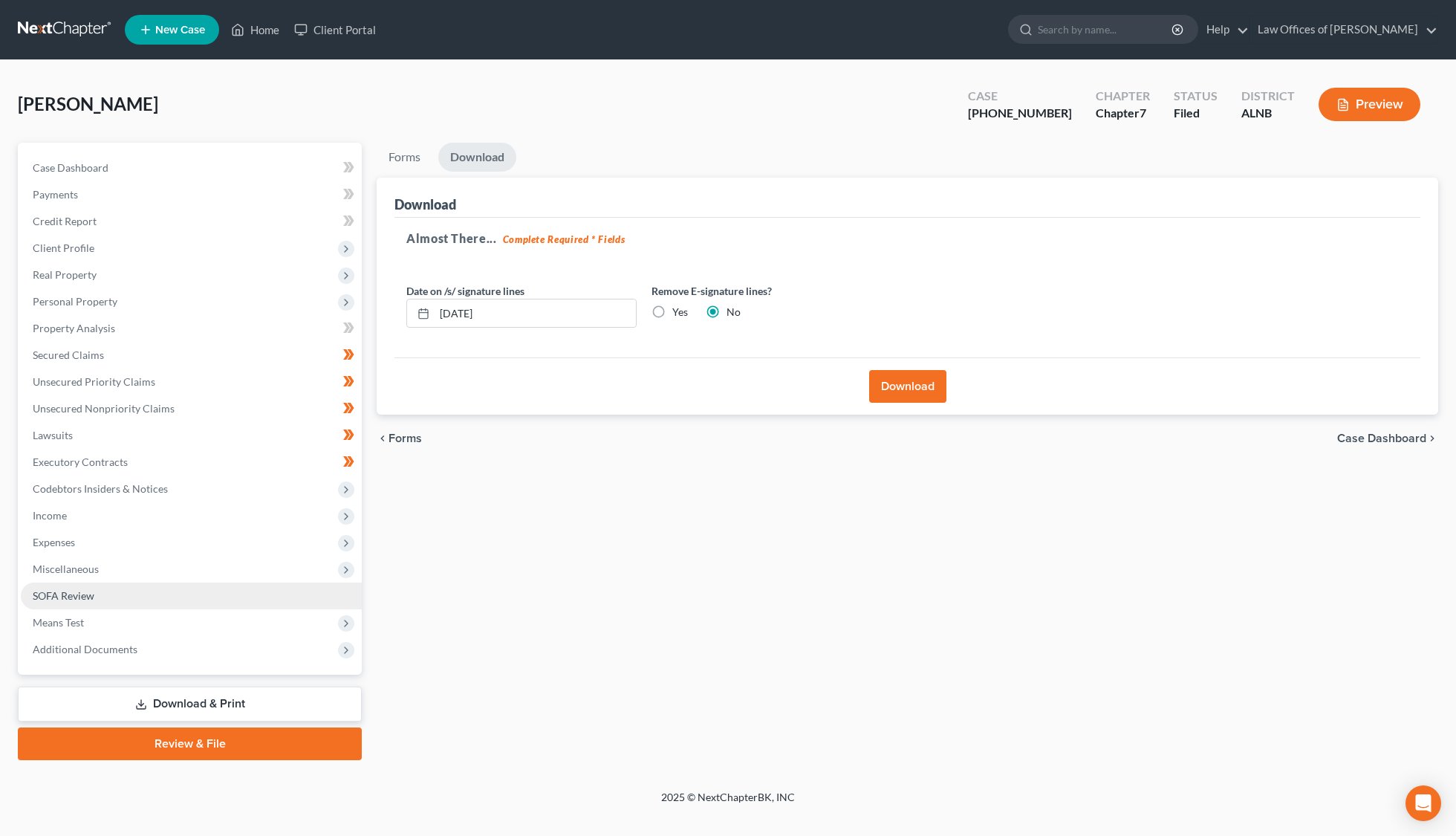
click at [88, 589] on span "SOFA Review" at bounding box center [63, 595] width 61 height 12
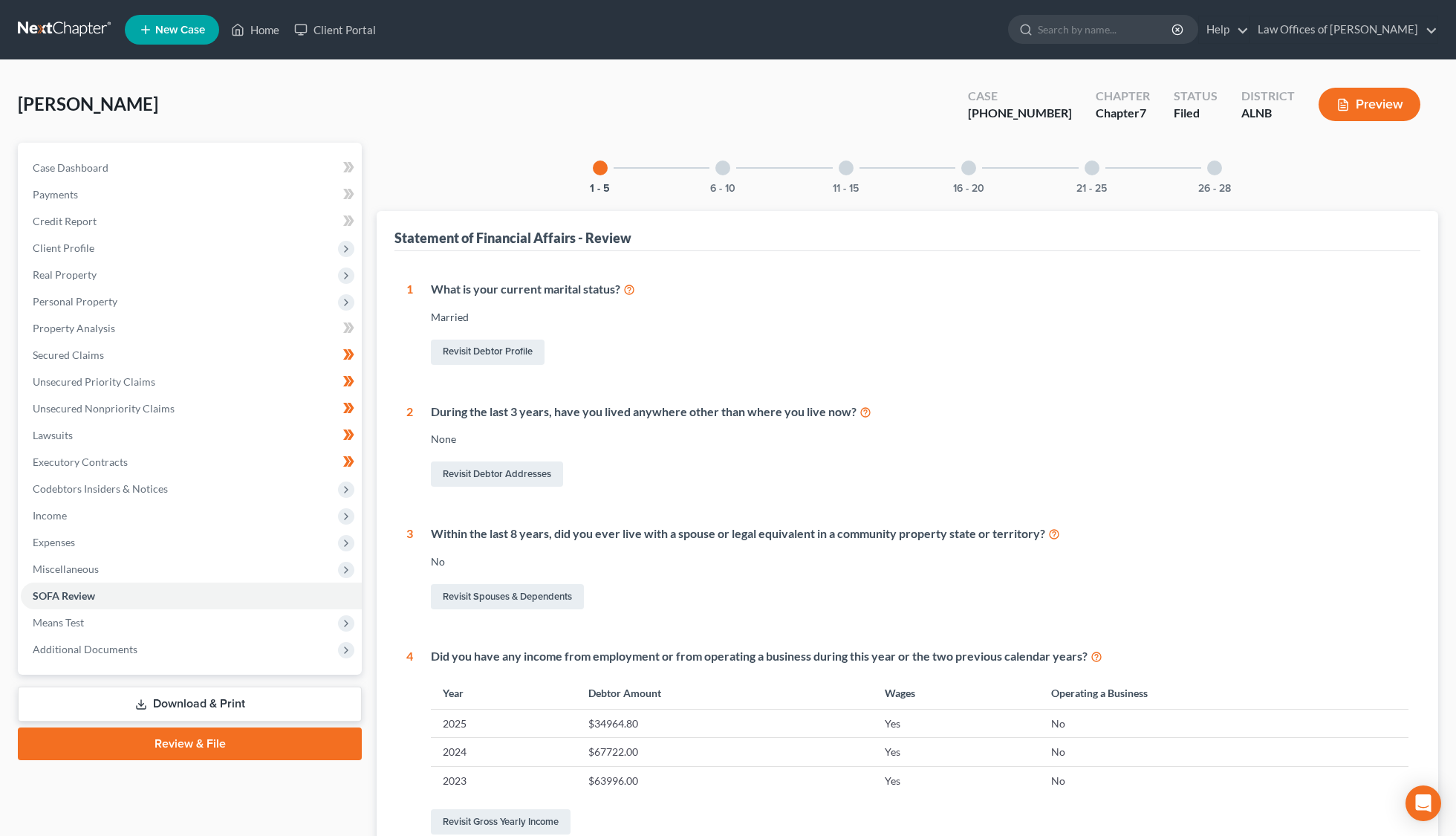
click at [201, 645] on div "Case Dashboard Payments Invoices Payments Payments Credit Report Client Profile…" at bounding box center [190, 408] width 344 height 531
click at [190, 687] on link "Download & Print" at bounding box center [190, 704] width 344 height 34
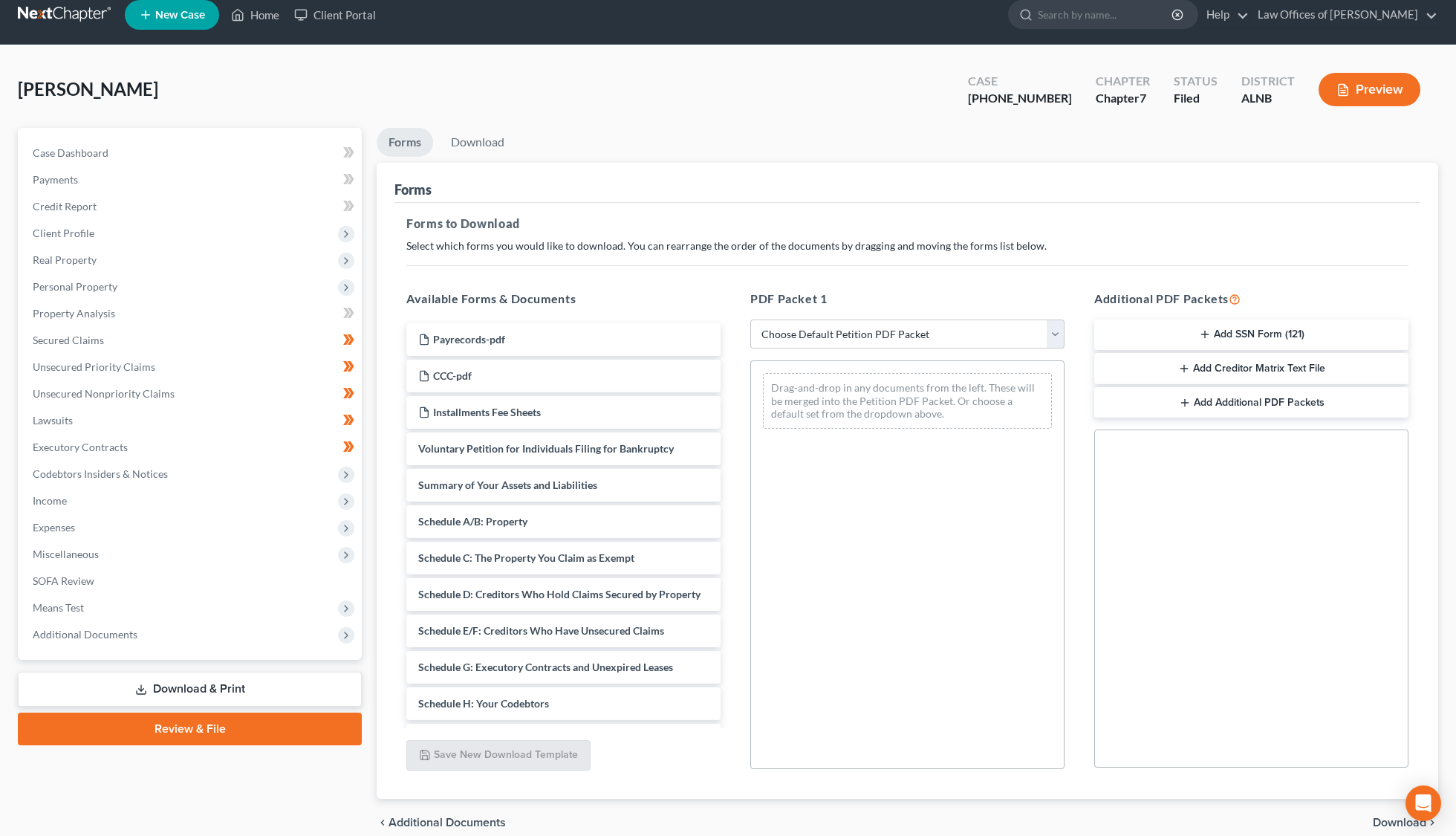
scroll to position [22, 0]
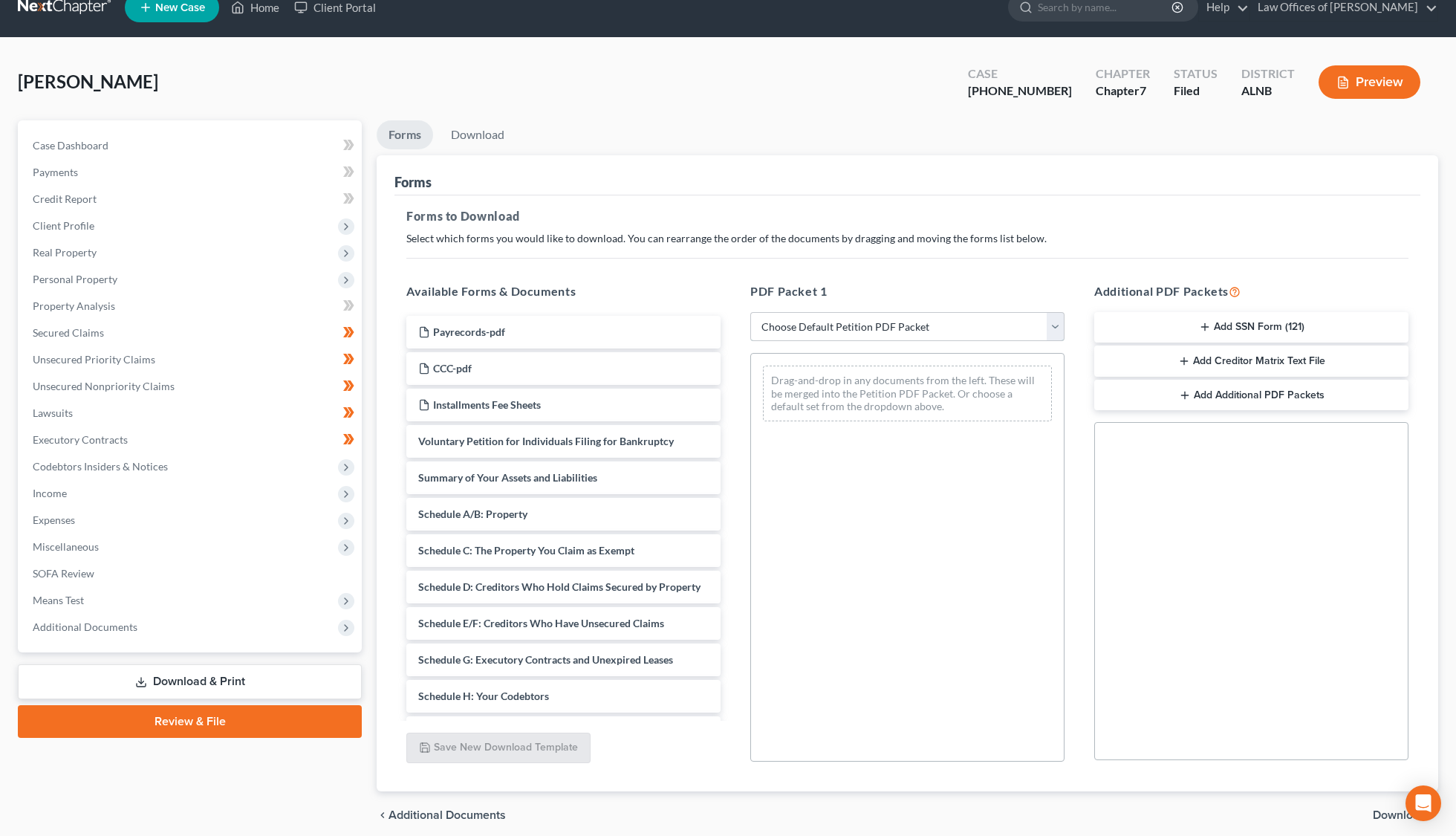
select select "2"
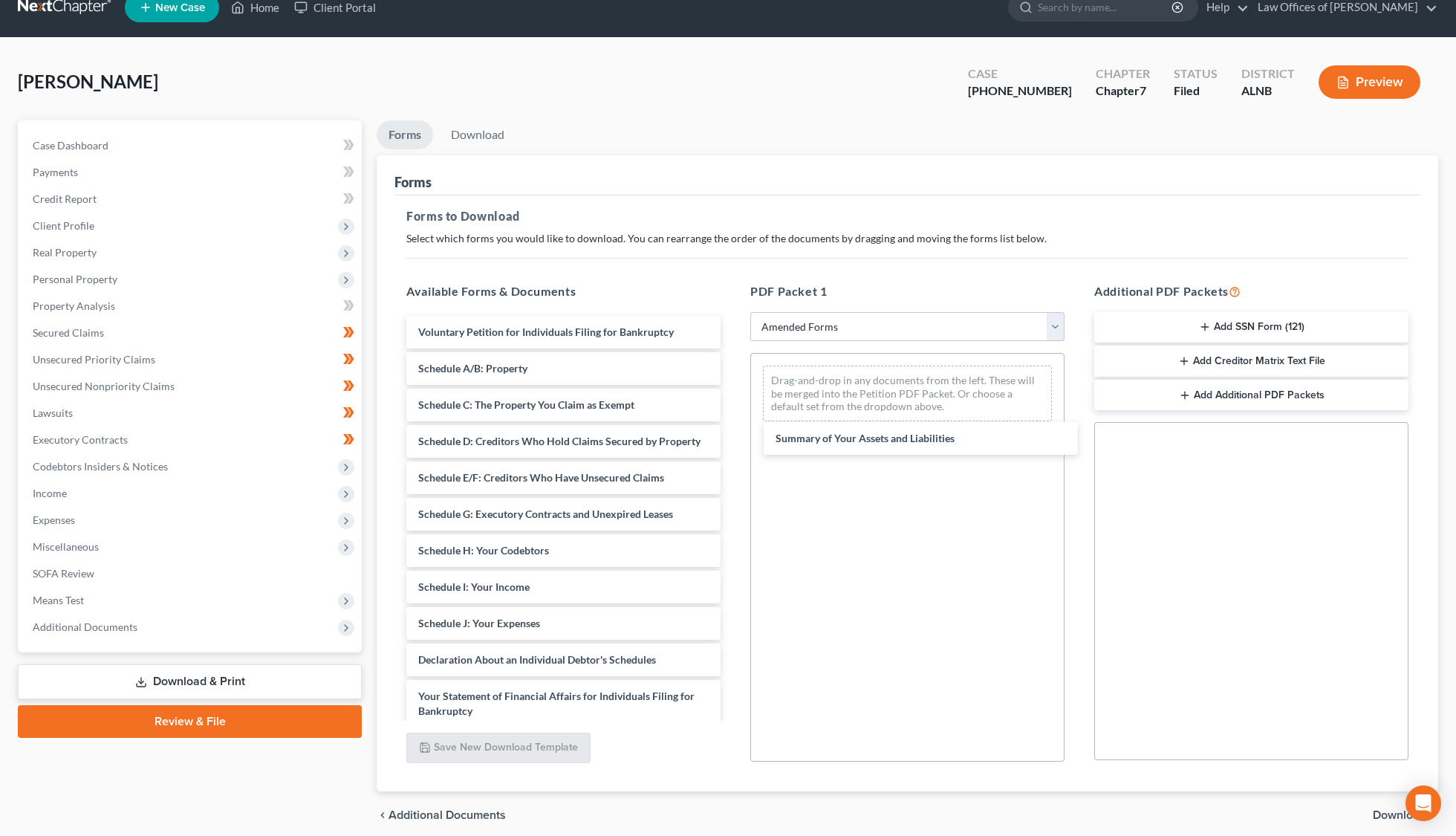
drag, startPoint x: 541, startPoint y: 359, endPoint x: 897, endPoint y: 432, distance: 363.4
click at [732, 432] on div "Summary of Your Assets and Liabilities Voluntary Petition for Individuals Filin…" at bounding box center [563, 645] width 338 height 660
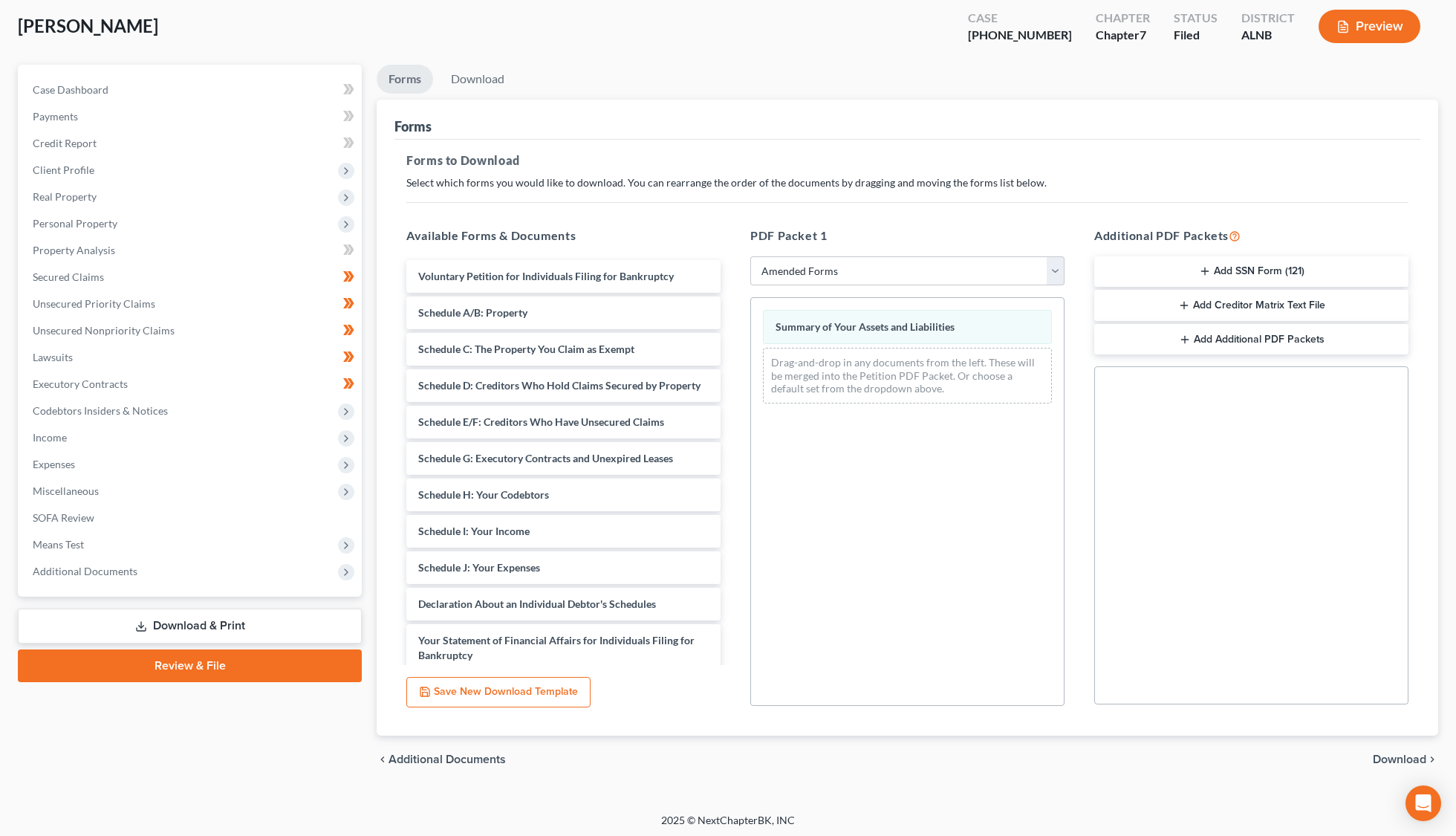
scroll to position [78, 0]
click at [1379, 755] on span "Download" at bounding box center [1400, 759] width 54 height 11
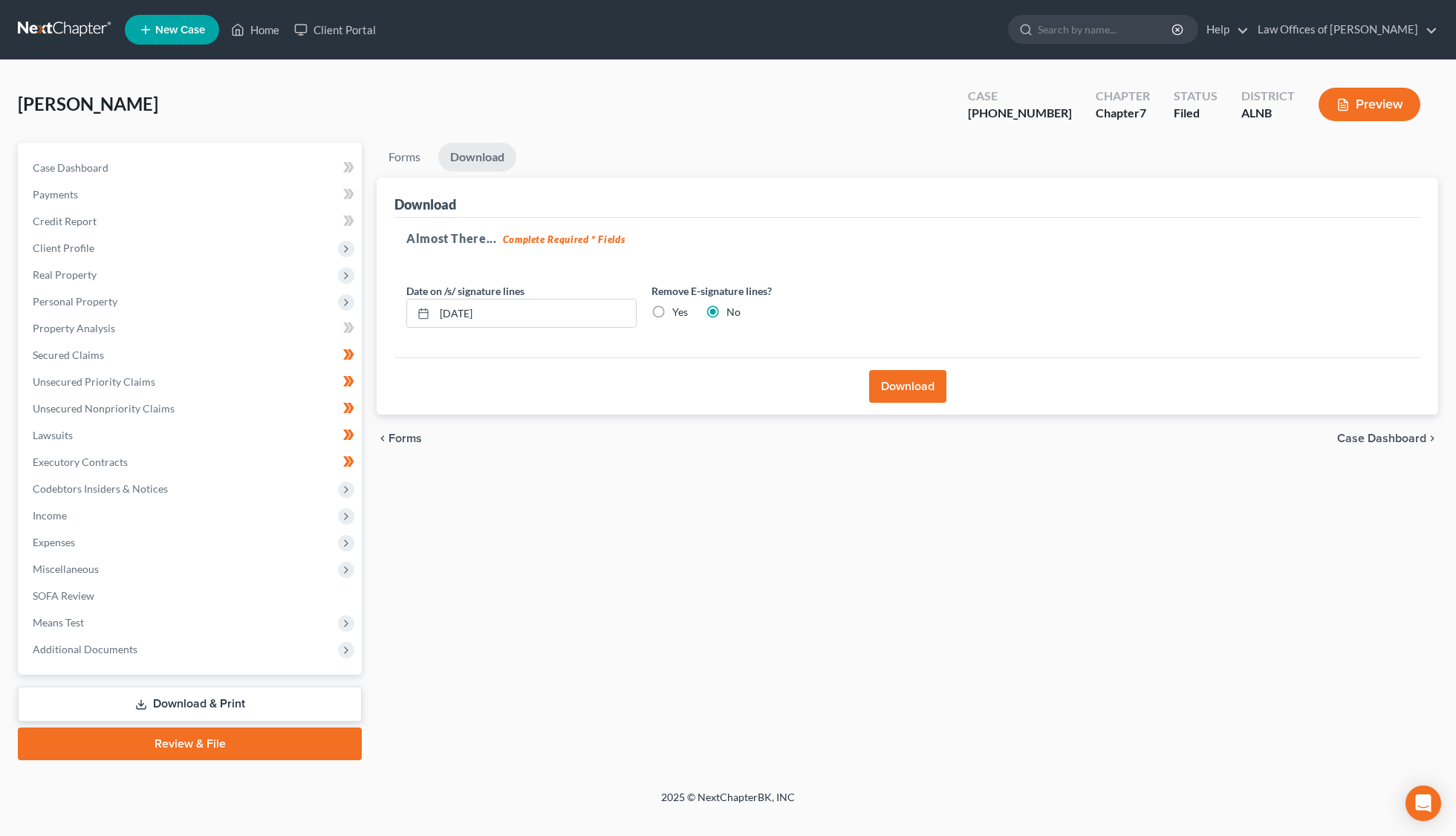
scroll to position [0, 0]
click at [903, 383] on button "Download" at bounding box center [907, 386] width 78 height 33
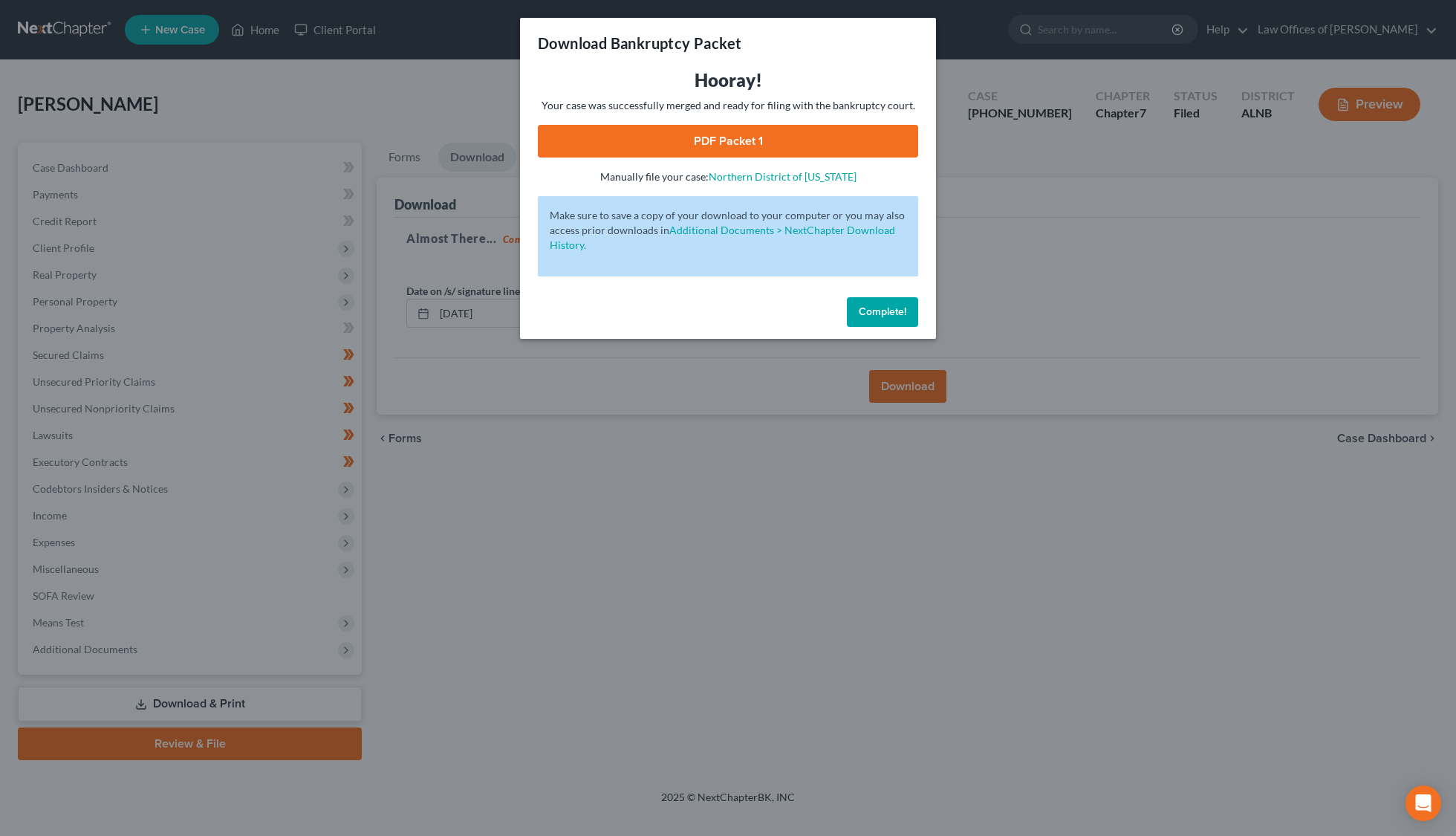
click at [771, 134] on link "PDF Packet 1" at bounding box center [728, 141] width 380 height 33
